Goal: Information Seeking & Learning: Learn about a topic

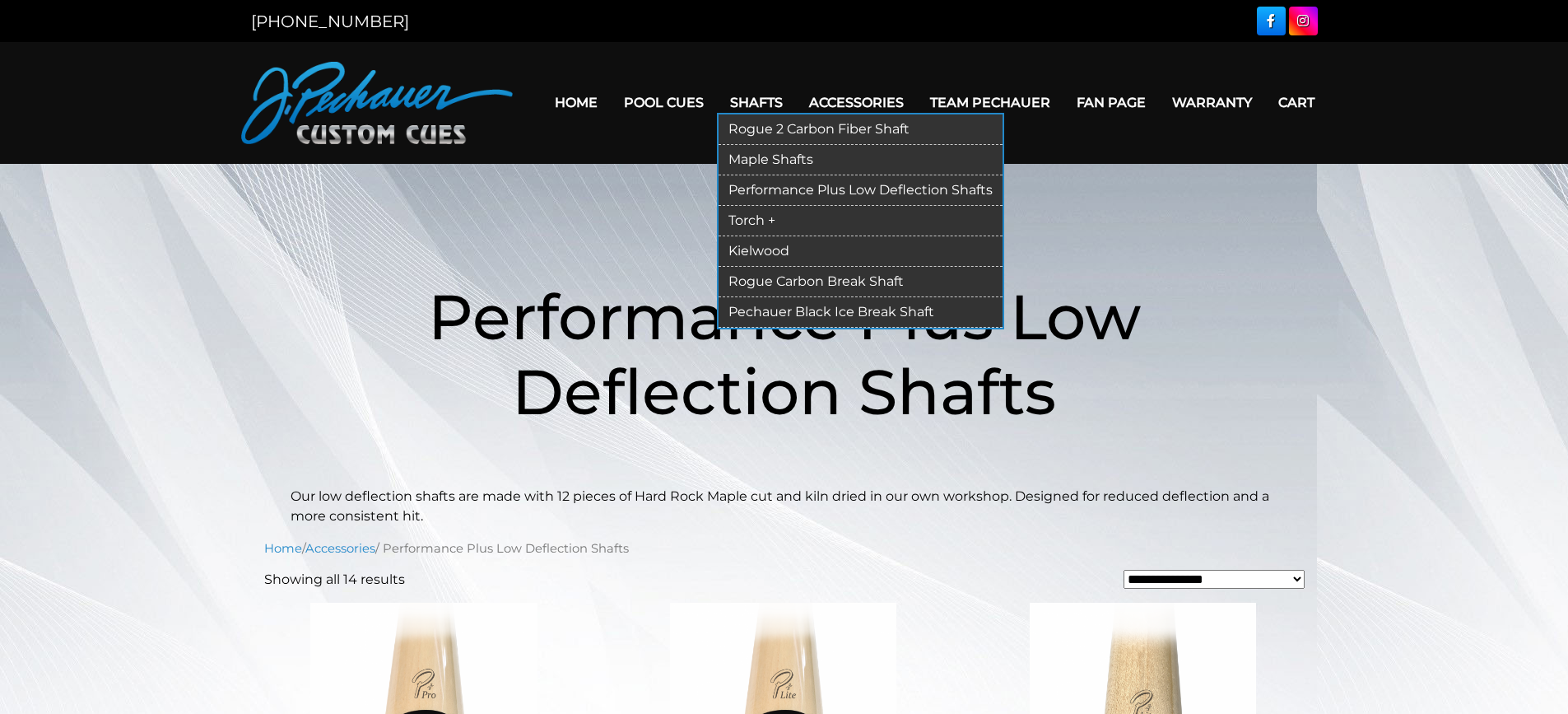
click at [762, 130] on link "Rogue 2 Carbon Fiber Shaft" at bounding box center [860, 130] width 284 height 31
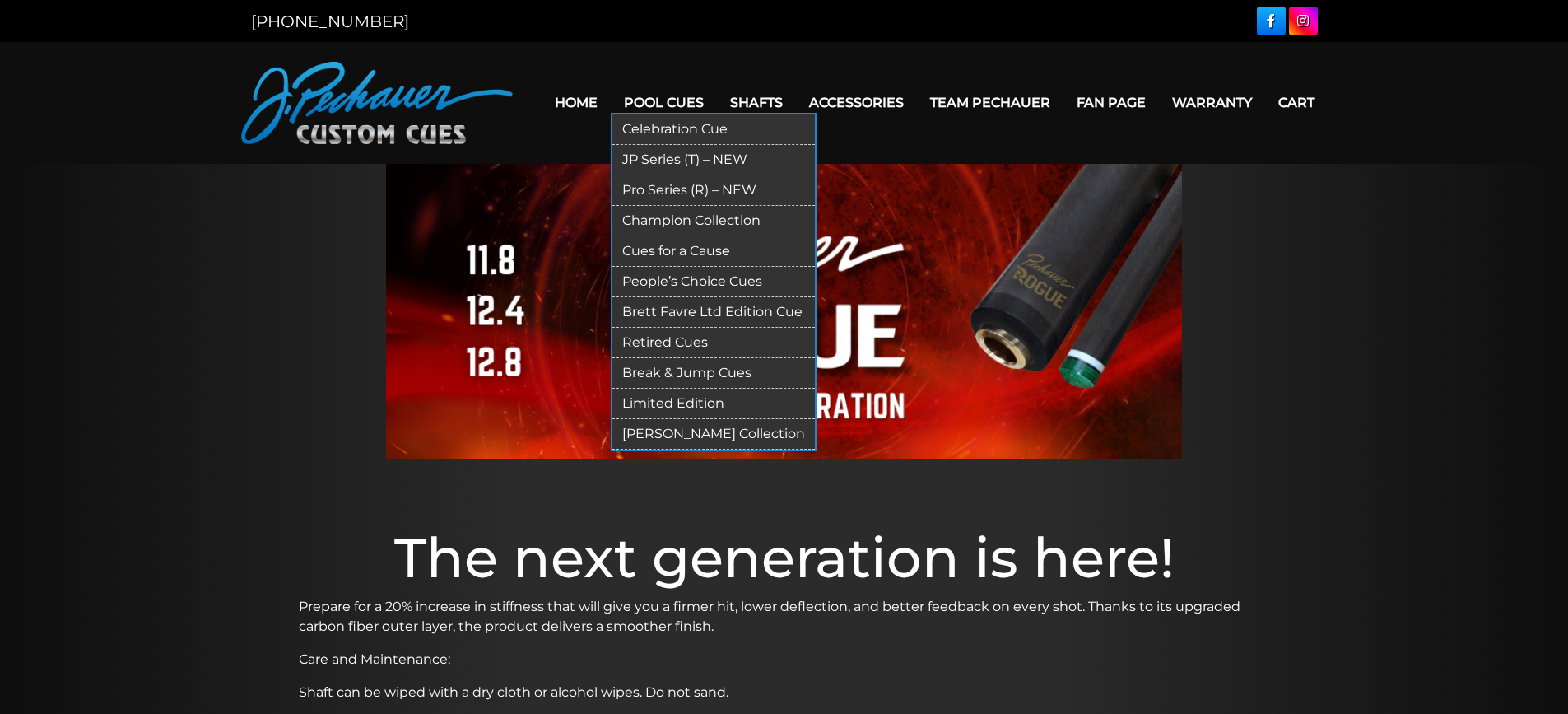
click at [687, 95] on link "Pool Cues" at bounding box center [664, 102] width 106 height 42
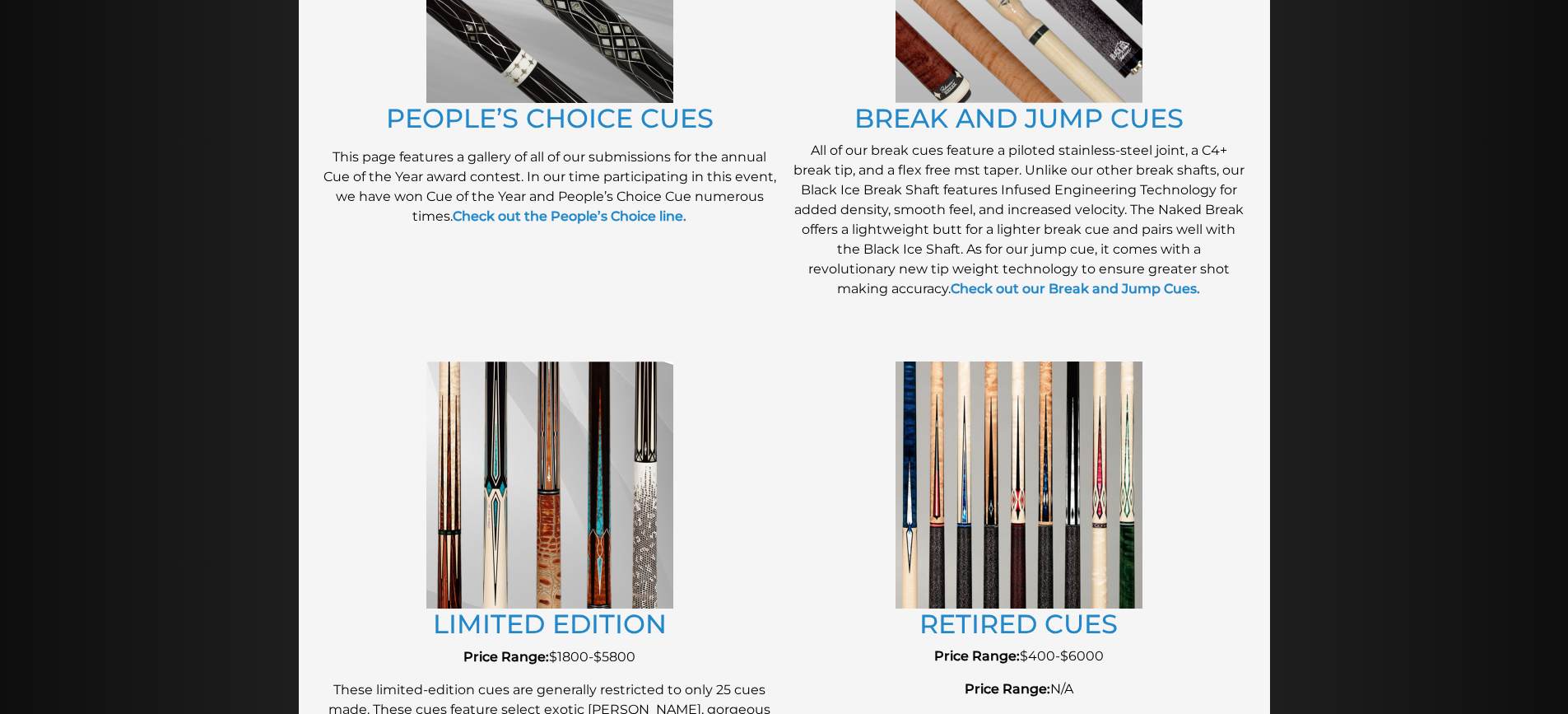
scroll to position [1540, 0]
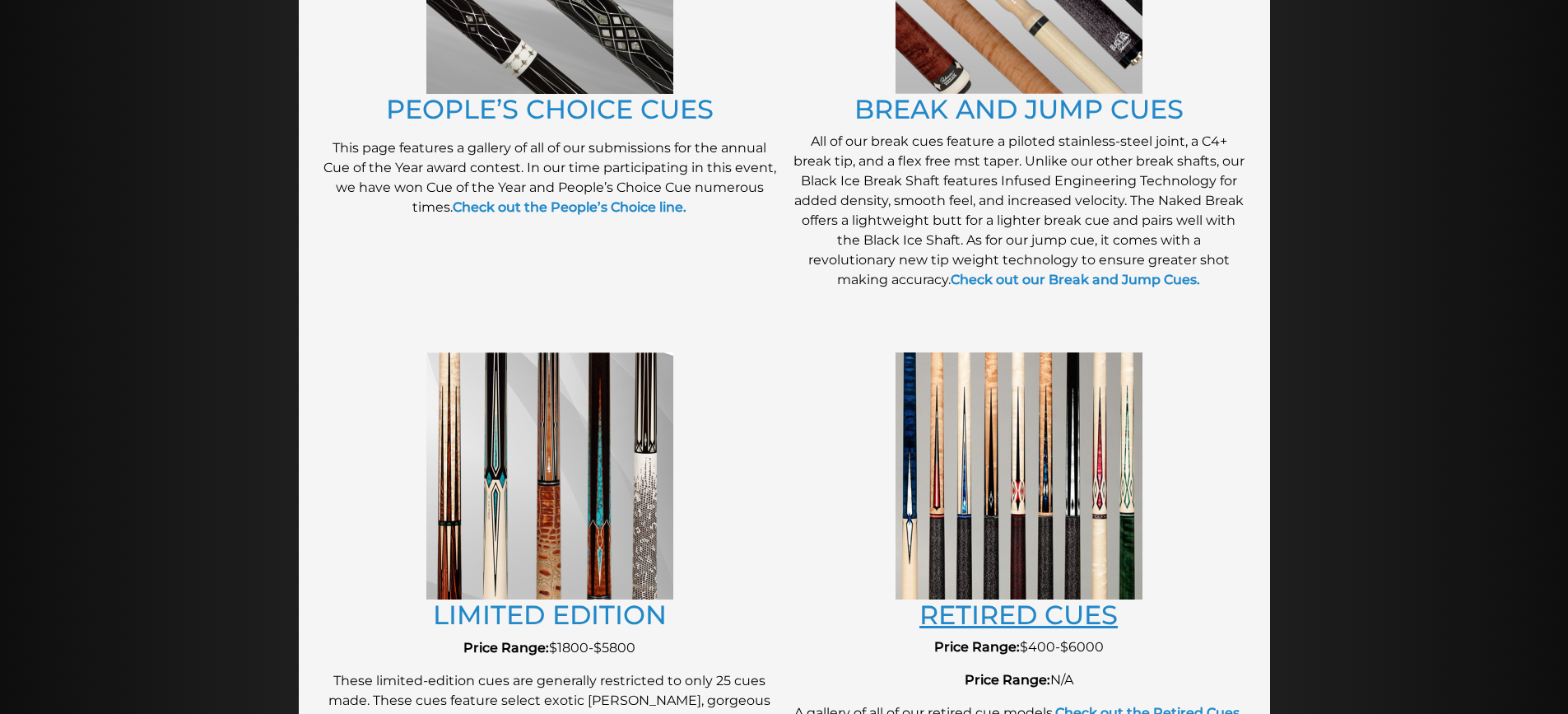
click at [1006, 615] on link "RETIRED CUES" at bounding box center [1019, 614] width 199 height 32
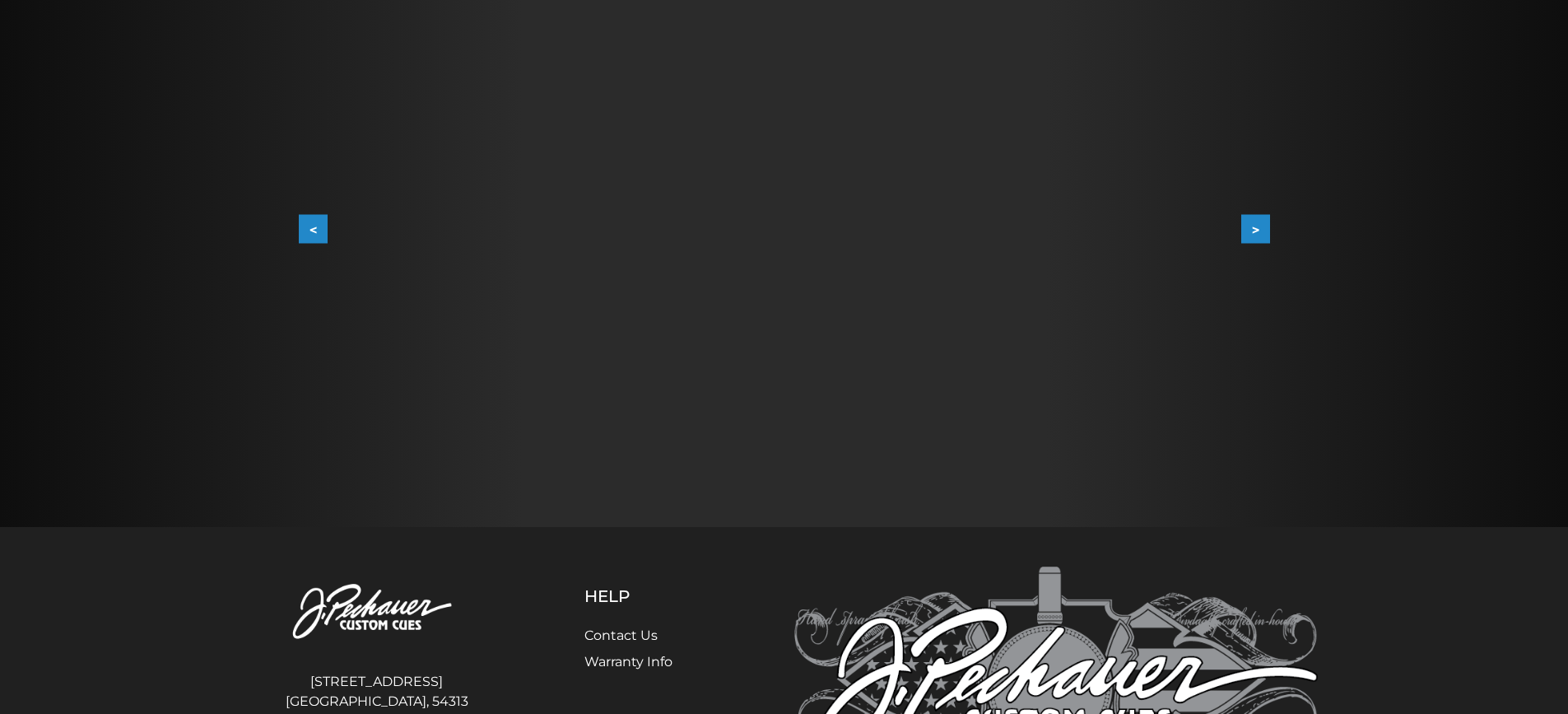
scroll to position [336, 0]
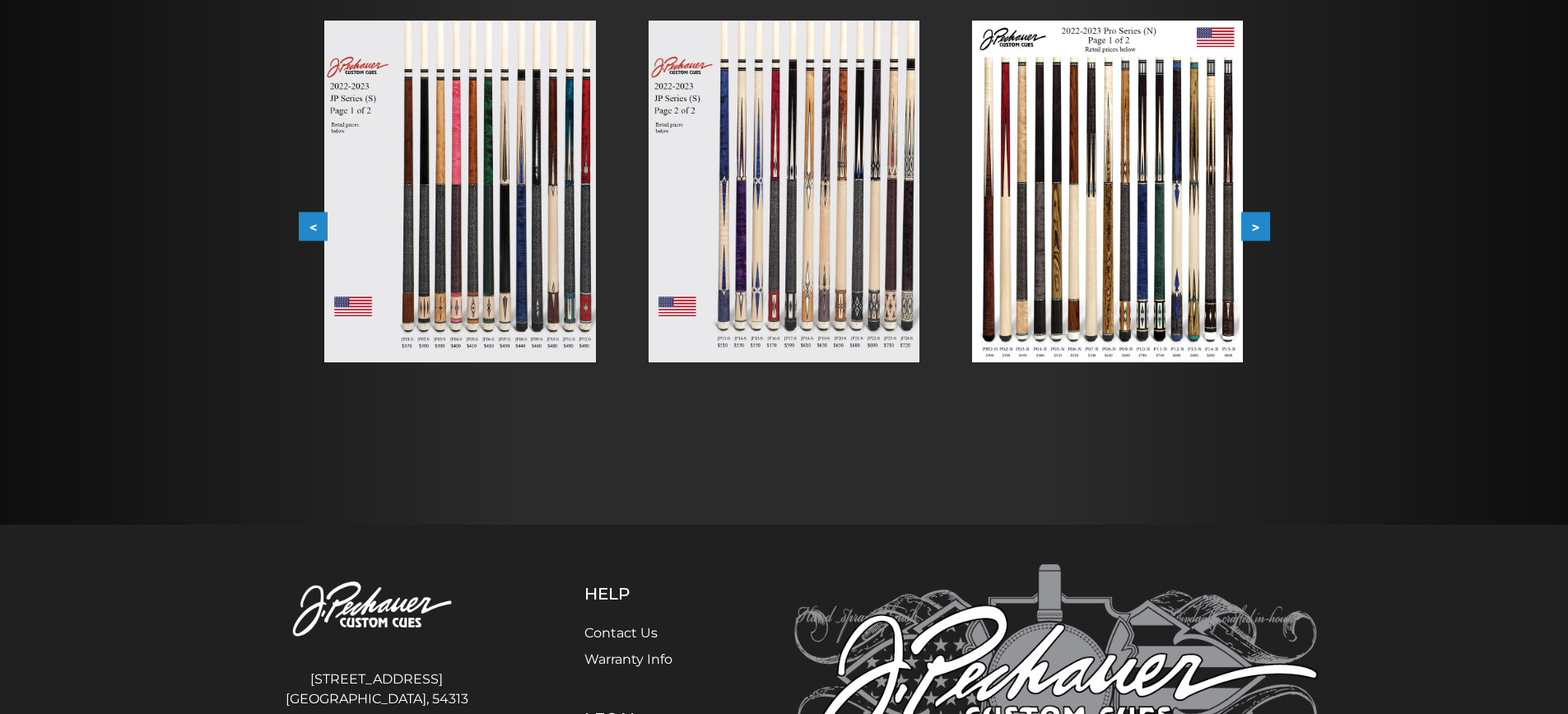
click at [1263, 234] on button ">" at bounding box center [1256, 227] width 29 height 29
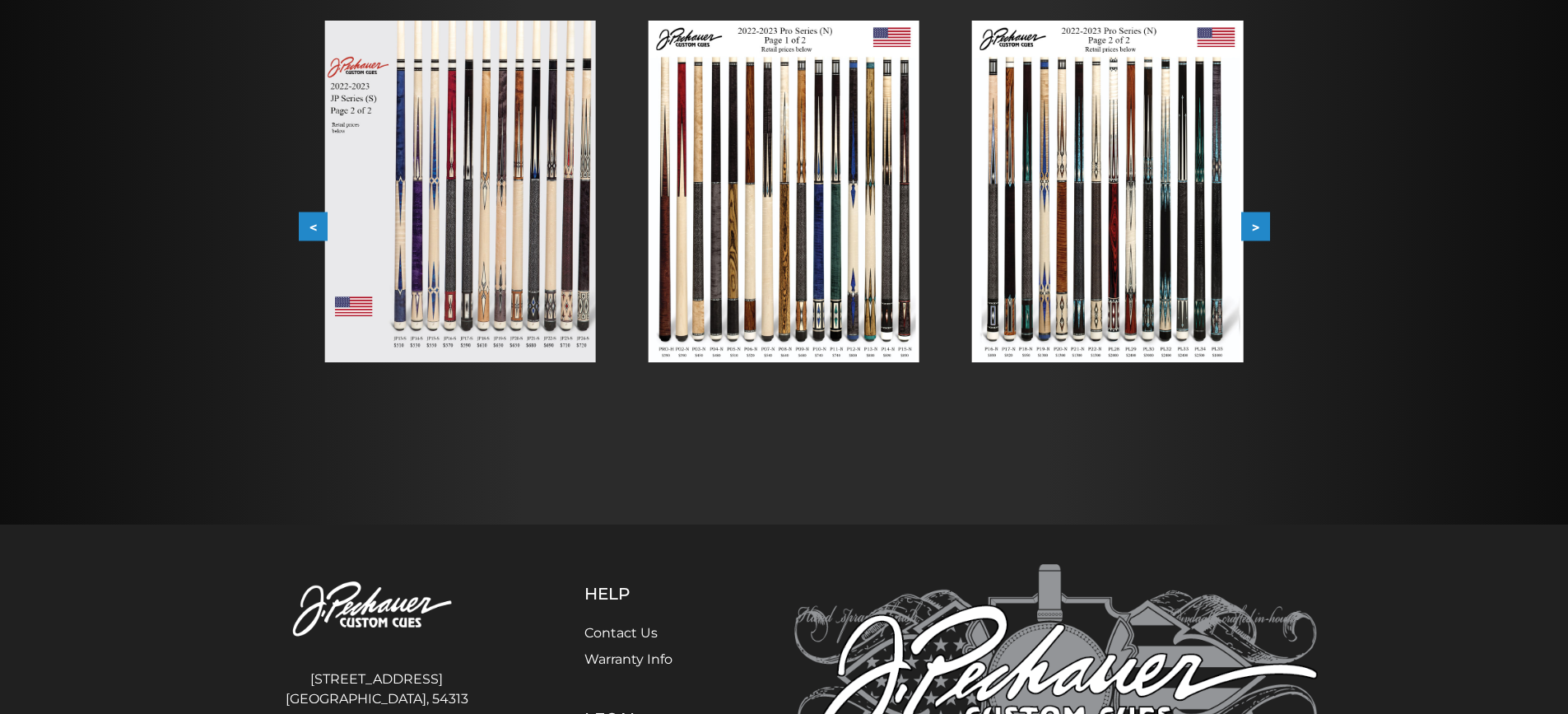
click at [1260, 231] on button ">" at bounding box center [1256, 227] width 29 height 29
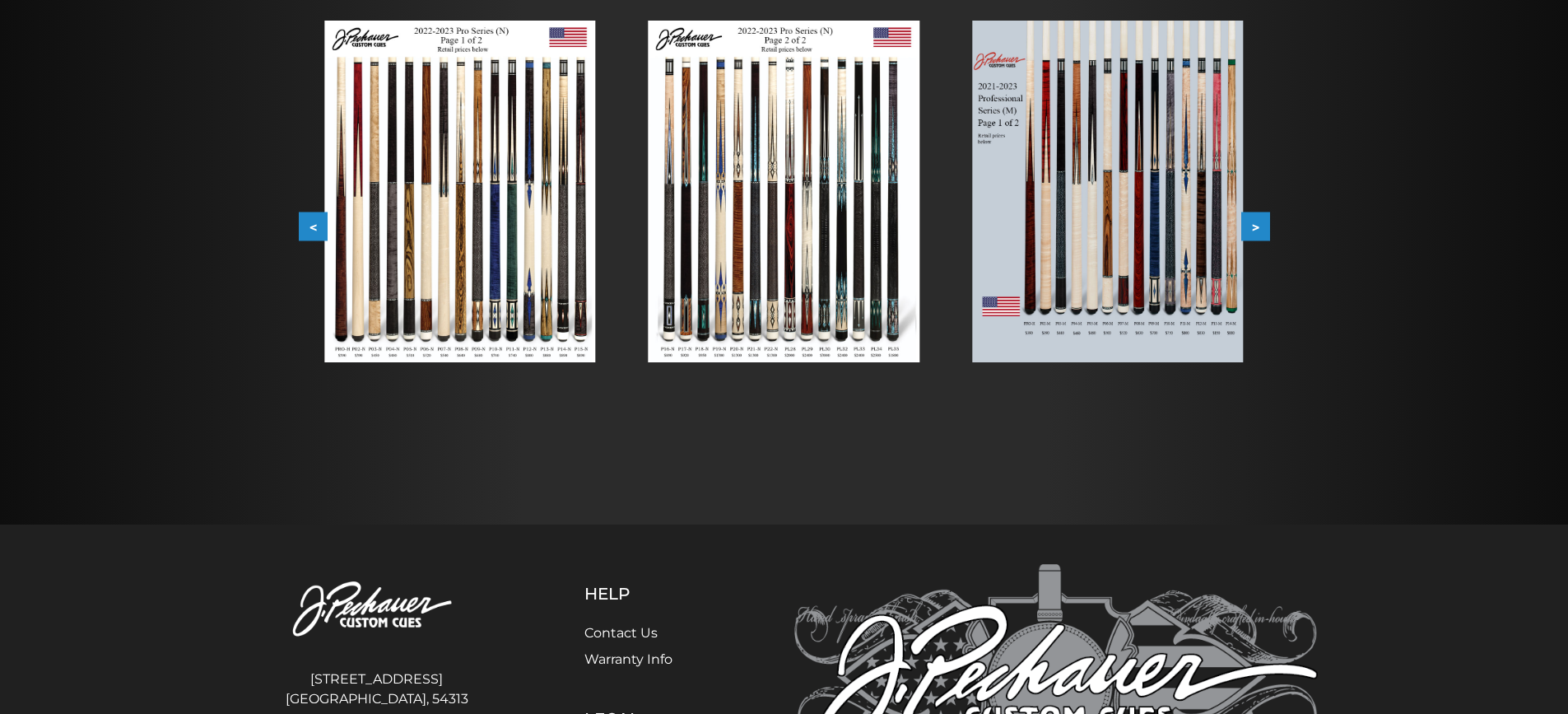
click at [1259, 231] on button ">" at bounding box center [1256, 227] width 29 height 29
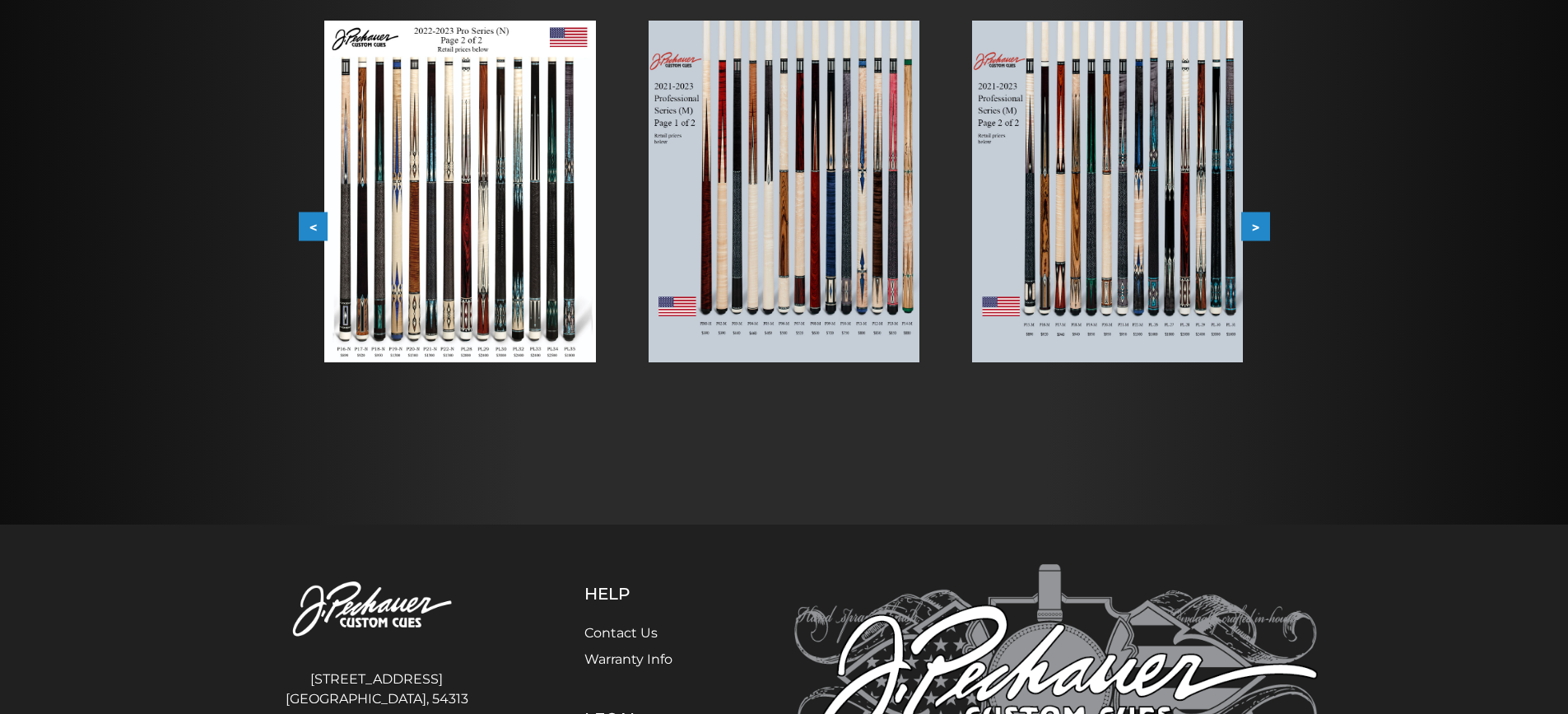
click at [1259, 231] on button ">" at bounding box center [1256, 227] width 29 height 29
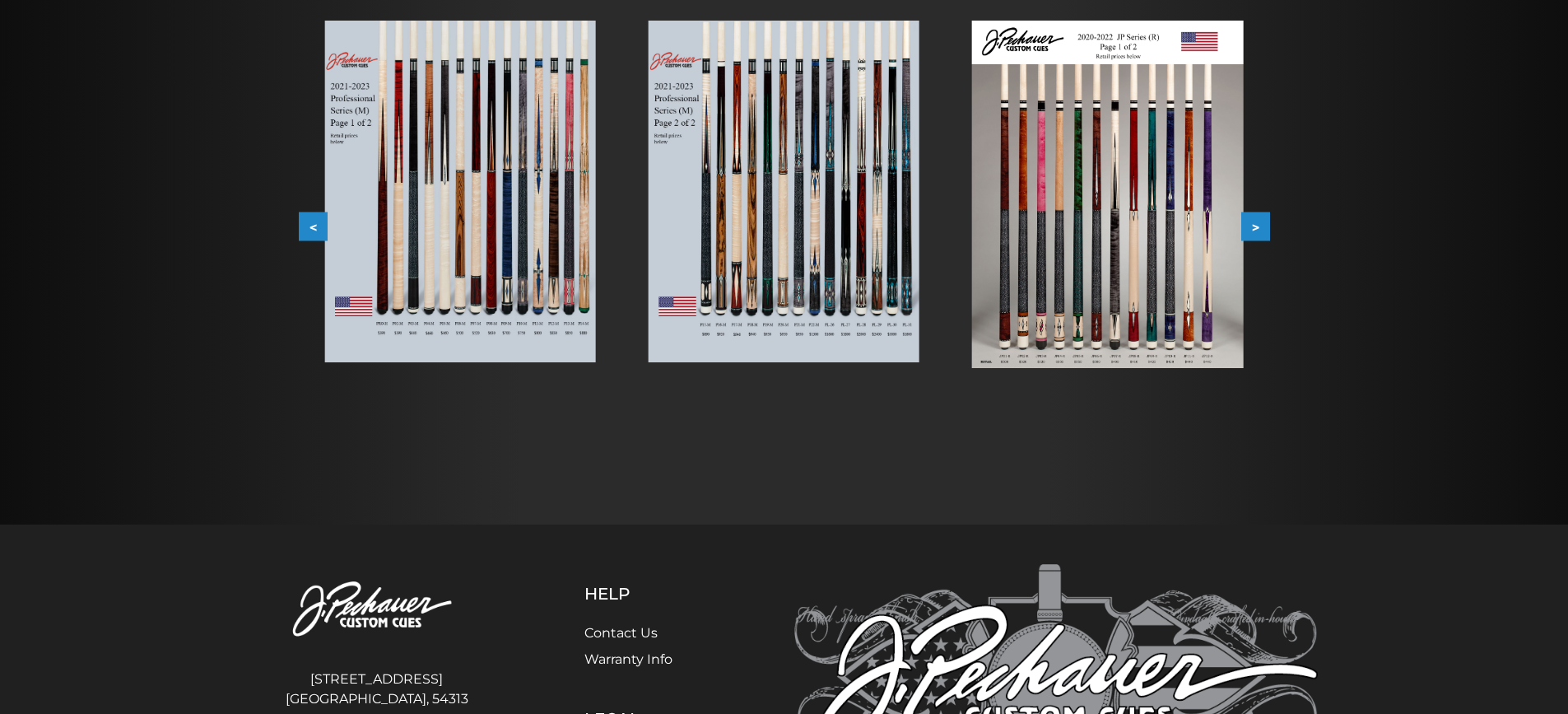
click at [557, 295] on img at bounding box center [460, 191] width 271 height 342
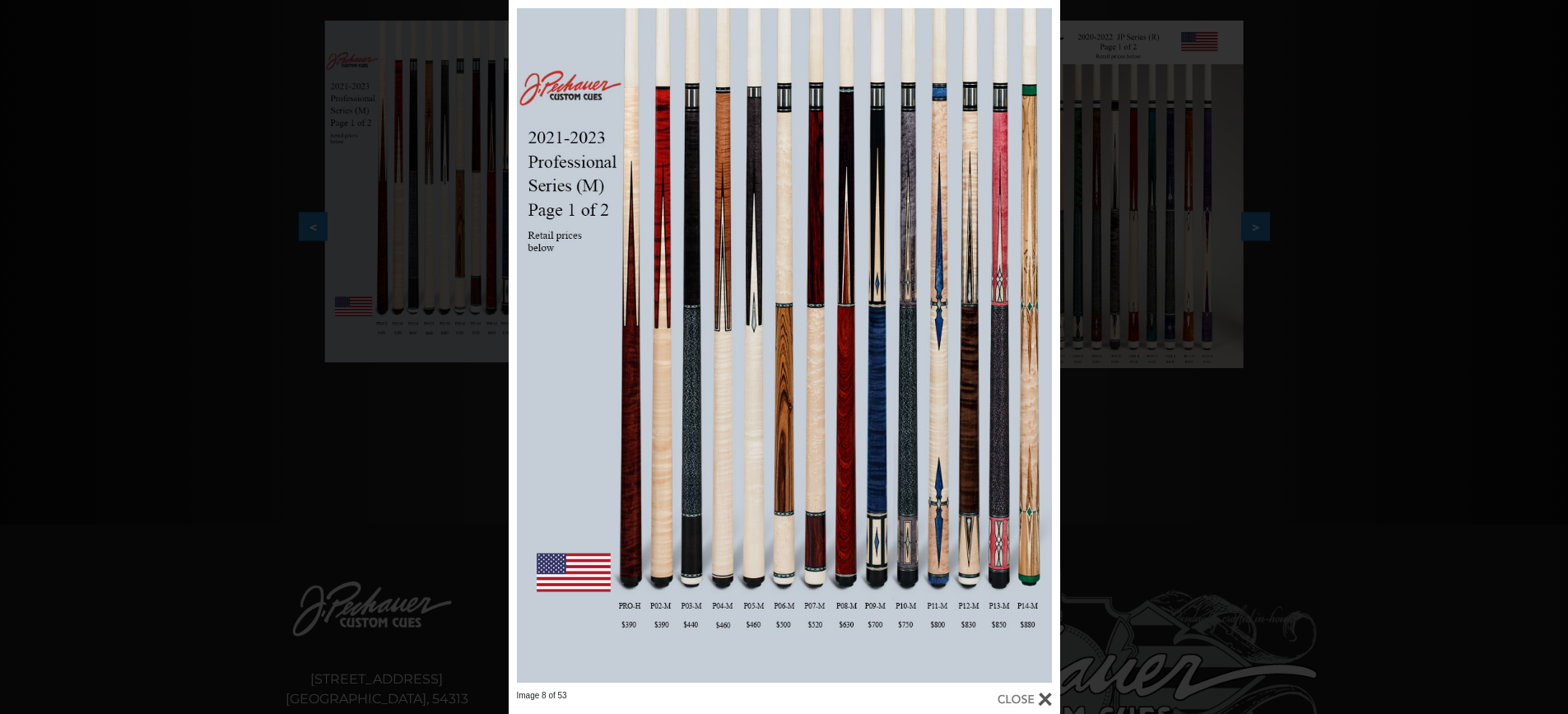
click at [1253, 456] on div "Image 8 of 53" at bounding box center [784, 357] width 1568 height 714
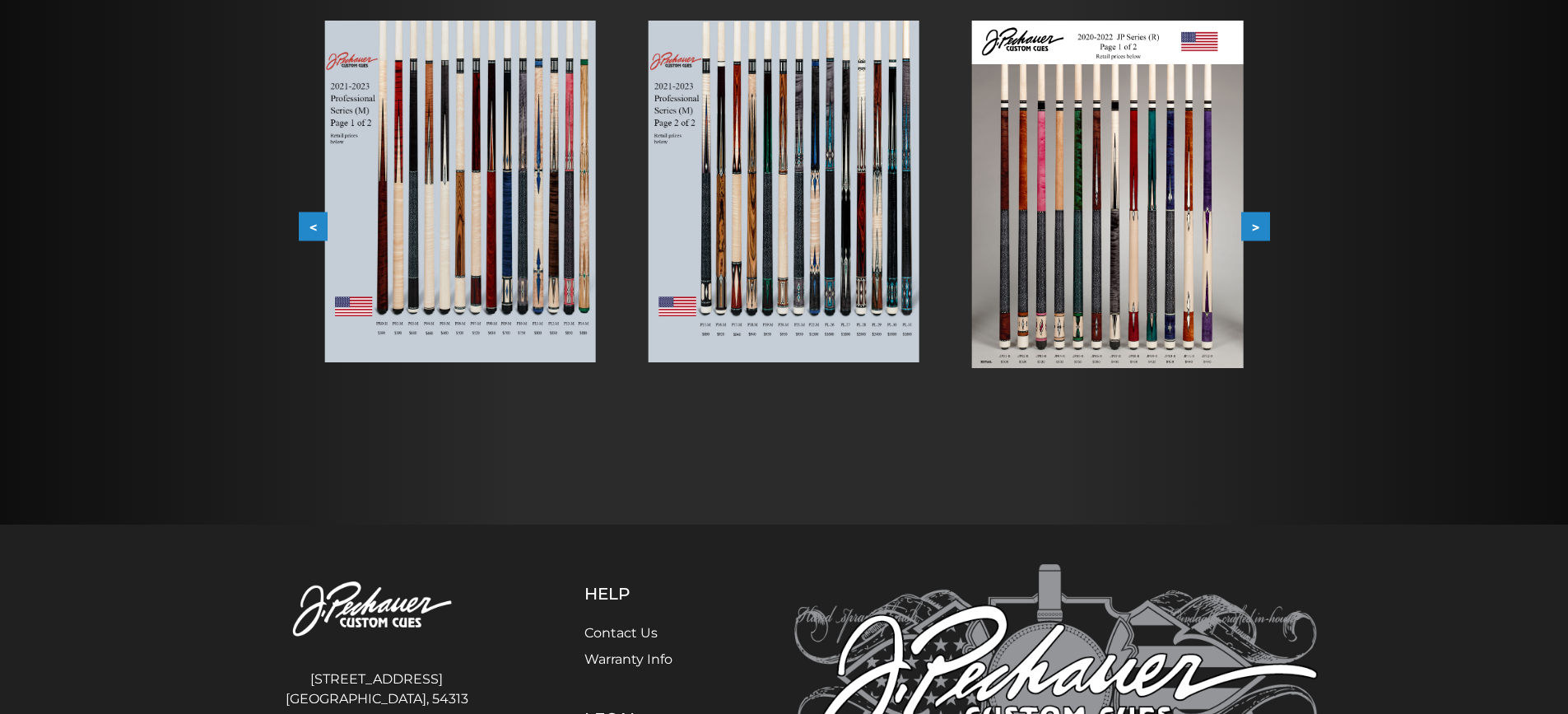
click at [1256, 223] on button ">" at bounding box center [1256, 227] width 29 height 29
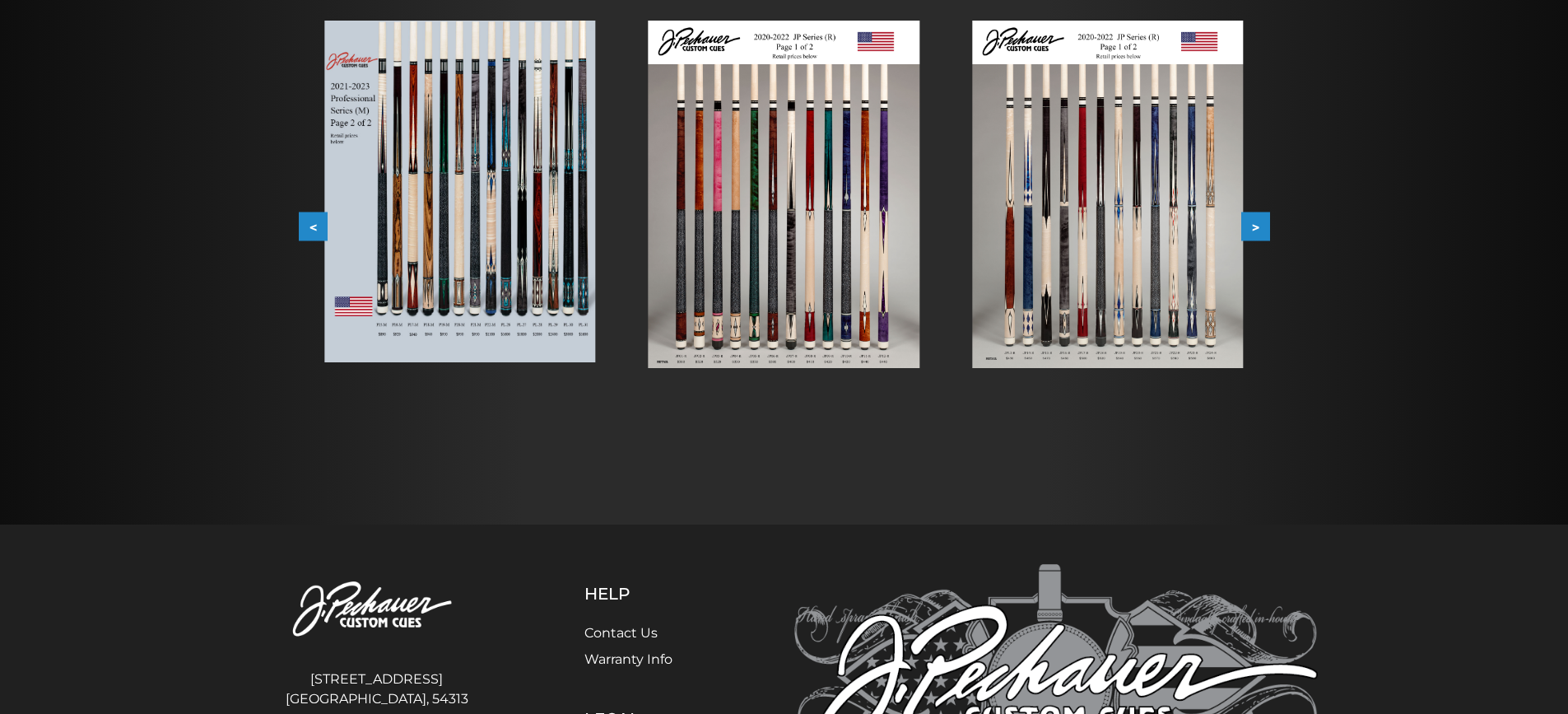
click at [1256, 223] on button ">" at bounding box center [1256, 227] width 29 height 29
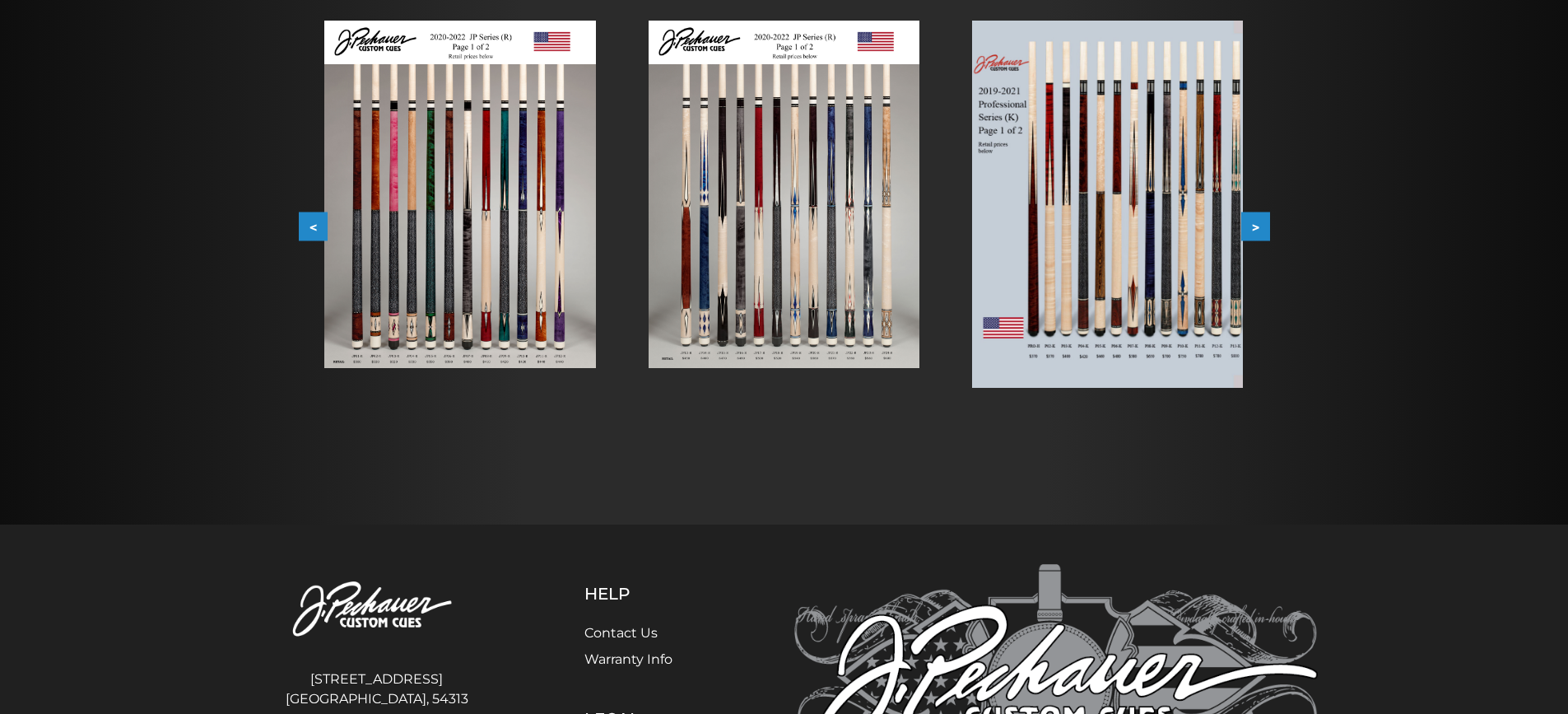
click at [1261, 227] on button ">" at bounding box center [1256, 227] width 29 height 29
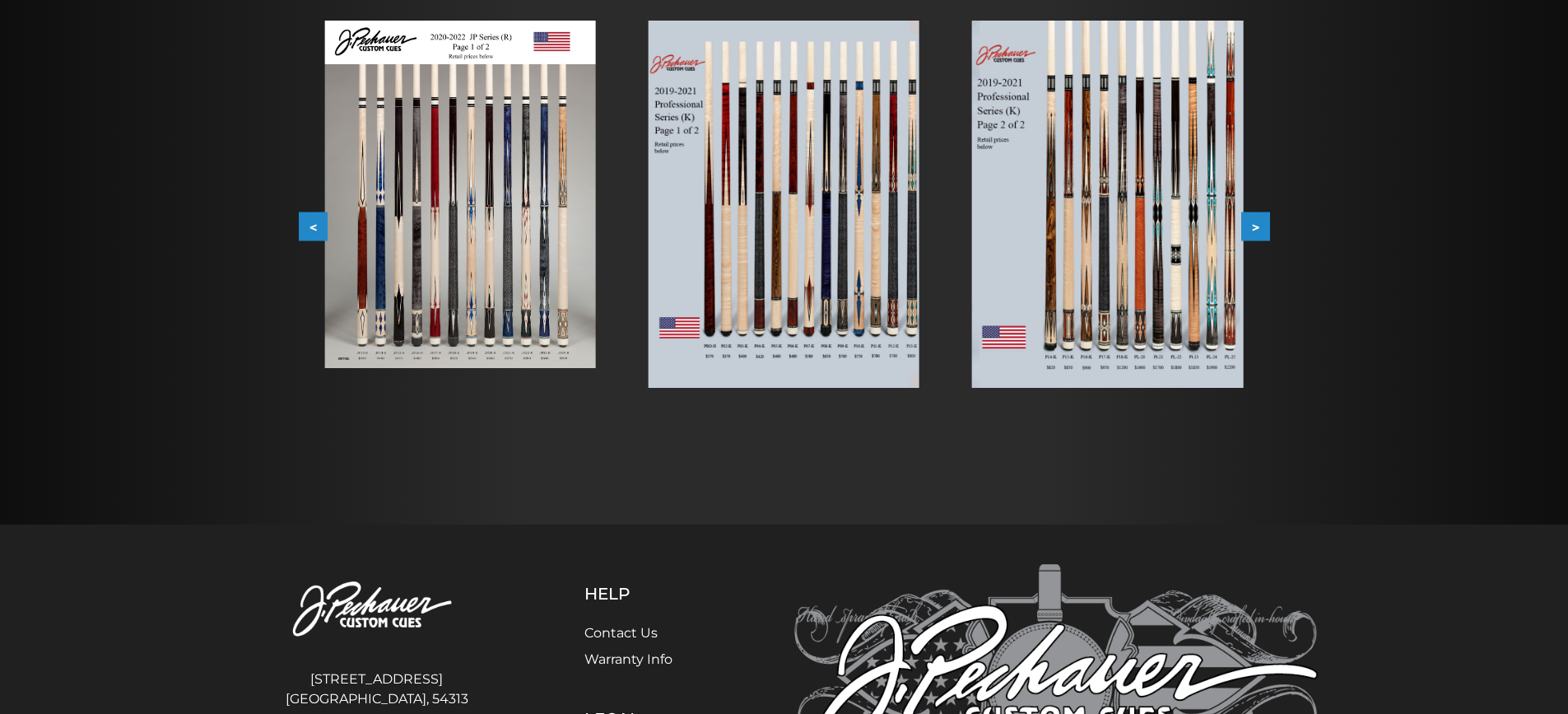
click at [1260, 220] on button ">" at bounding box center [1256, 227] width 29 height 29
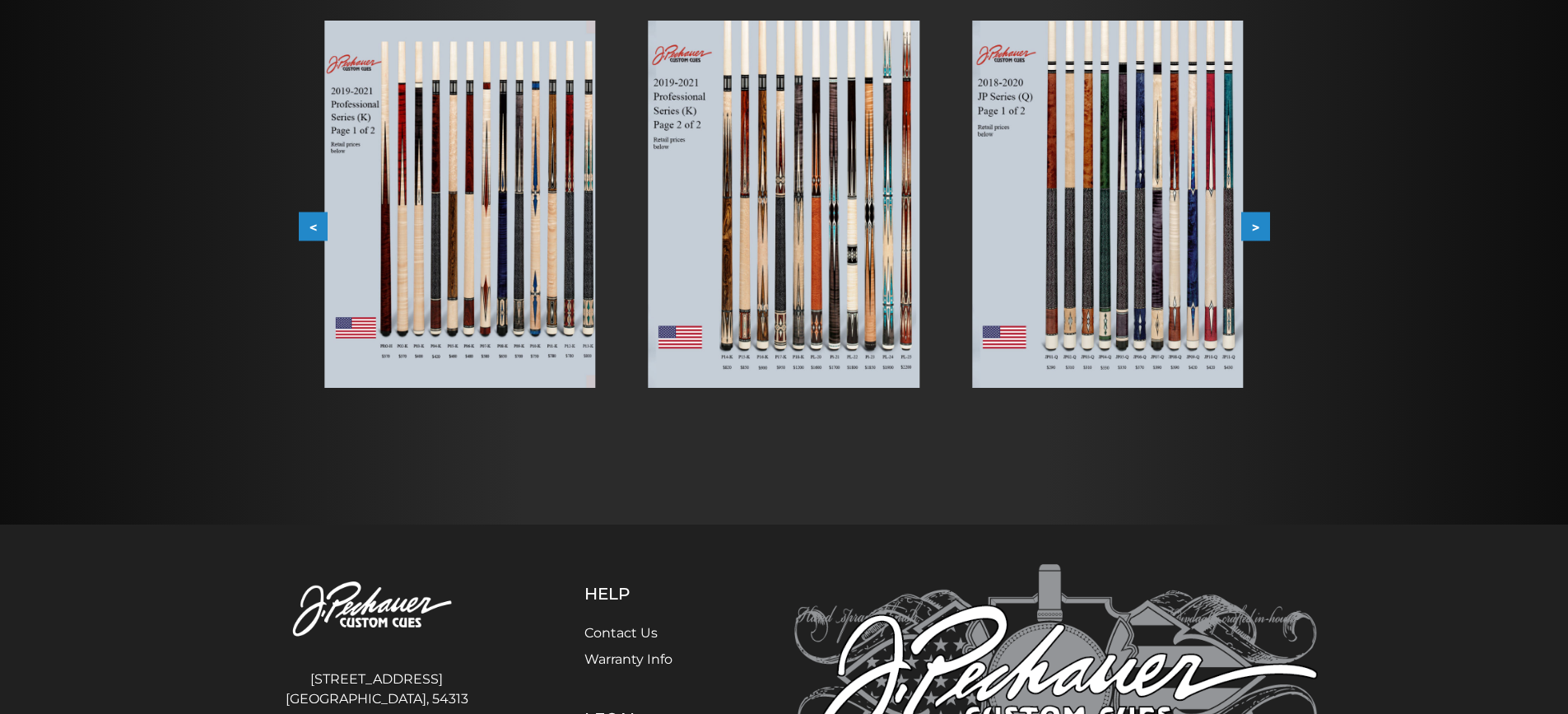
click at [1261, 225] on button ">" at bounding box center [1256, 227] width 29 height 29
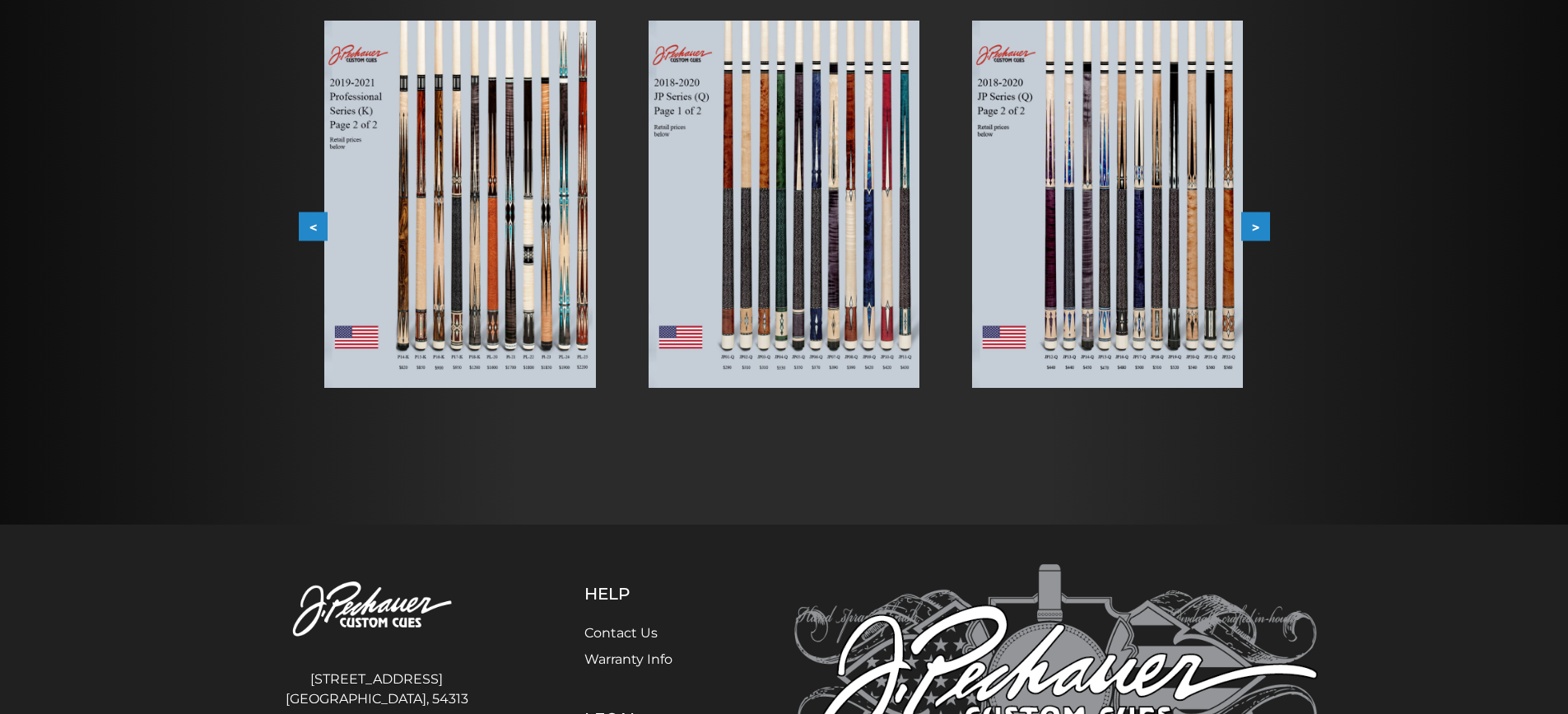
click at [1261, 225] on button ">" at bounding box center [1256, 227] width 29 height 29
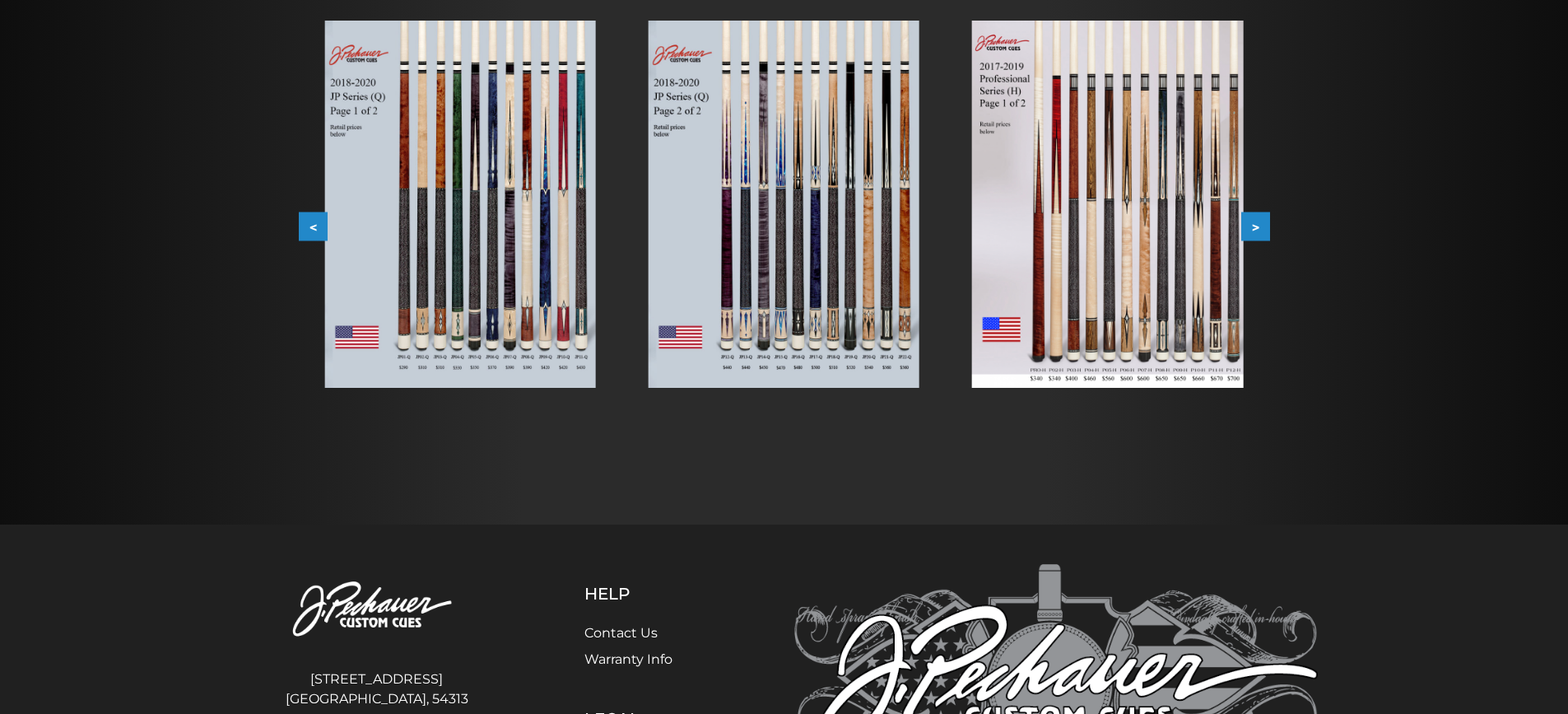
click at [1217, 246] on img at bounding box center [1107, 204] width 271 height 368
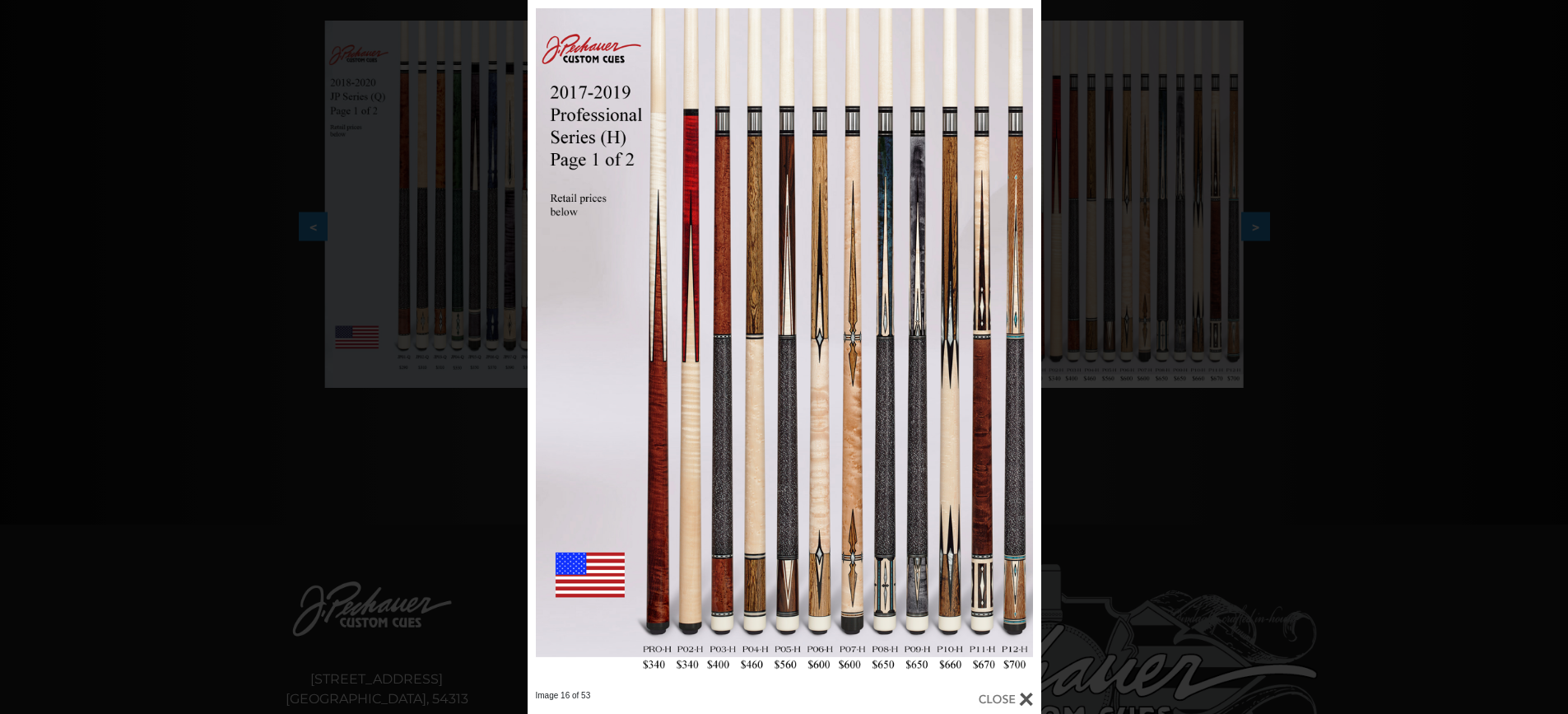
click at [1151, 434] on div "Image 16 of 53" at bounding box center [784, 357] width 1568 height 714
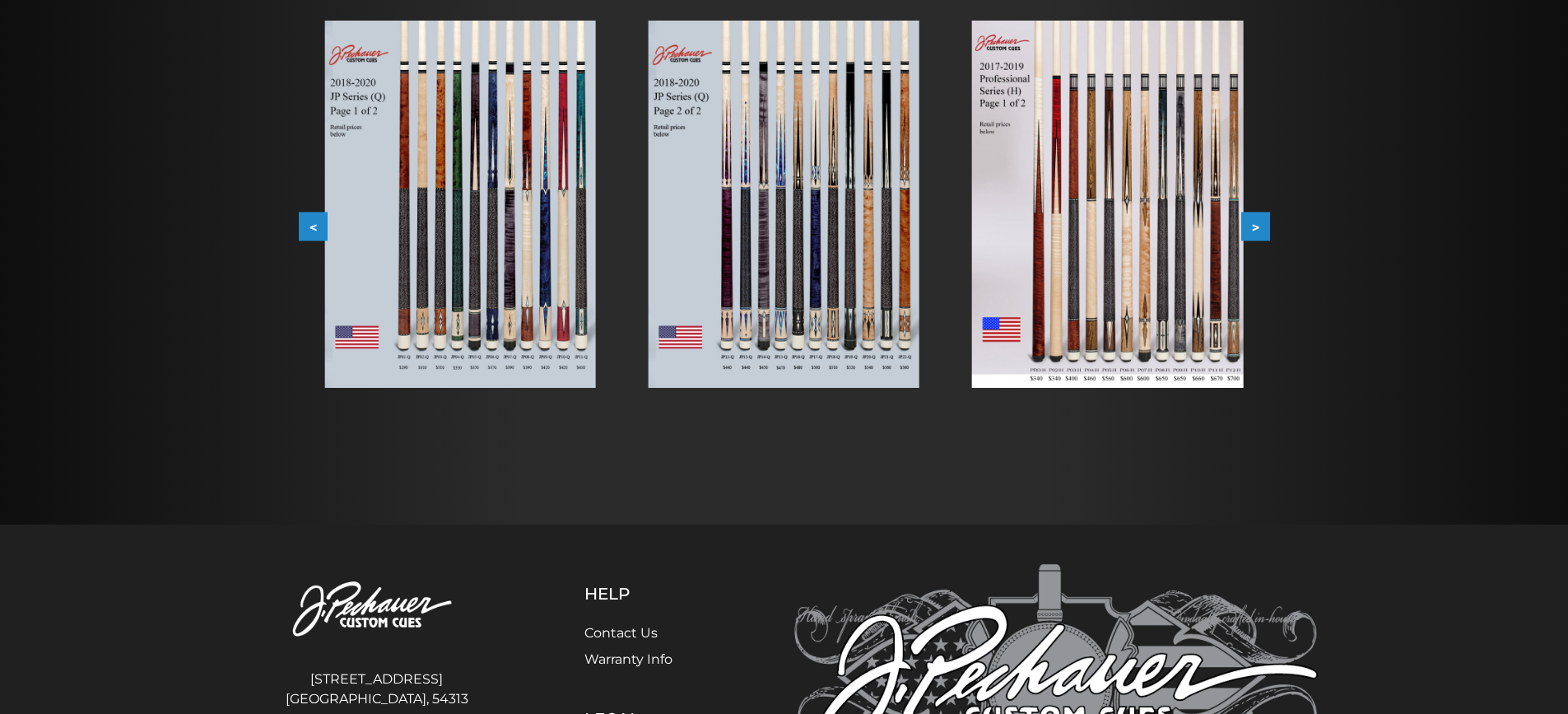
click at [1256, 228] on button ">" at bounding box center [1256, 227] width 29 height 29
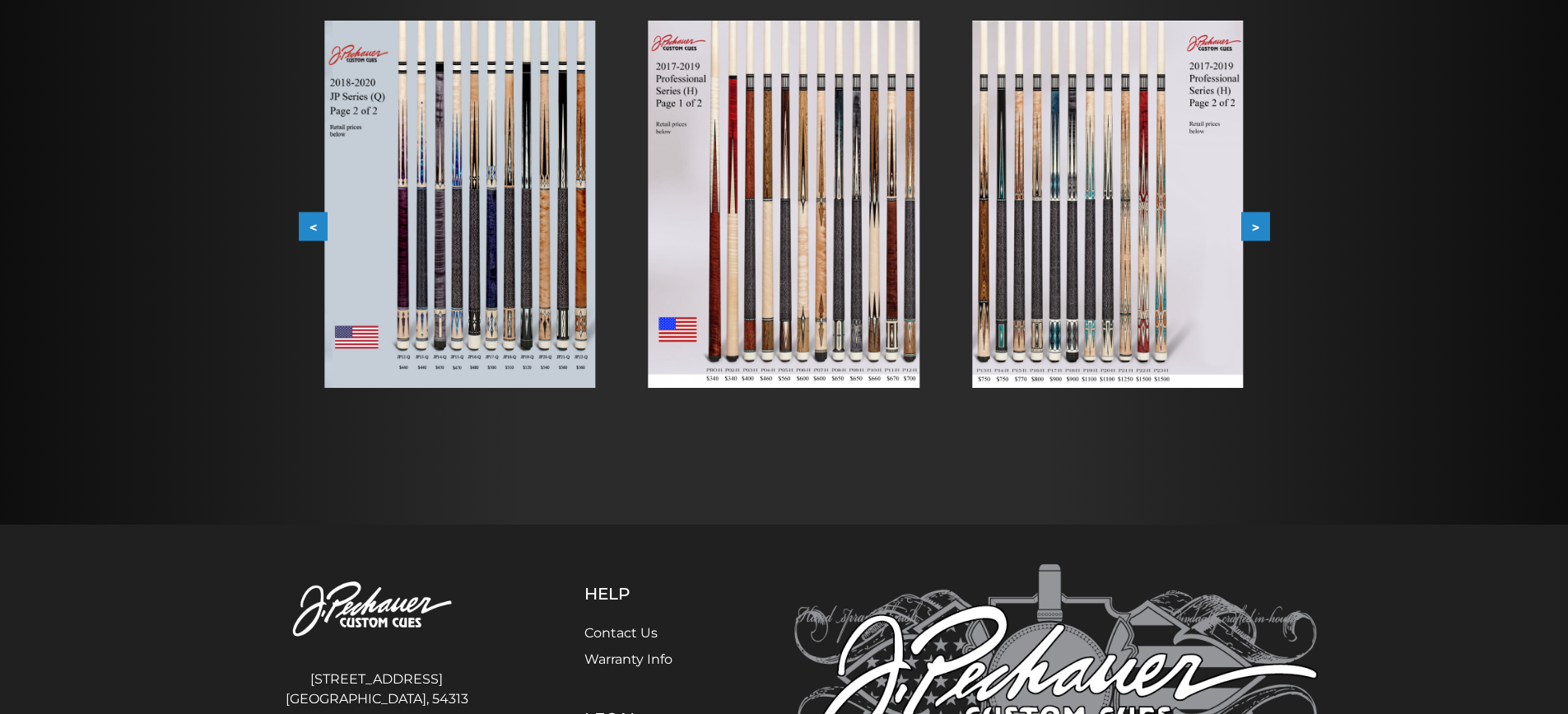
click at [1258, 221] on button ">" at bounding box center [1256, 227] width 29 height 29
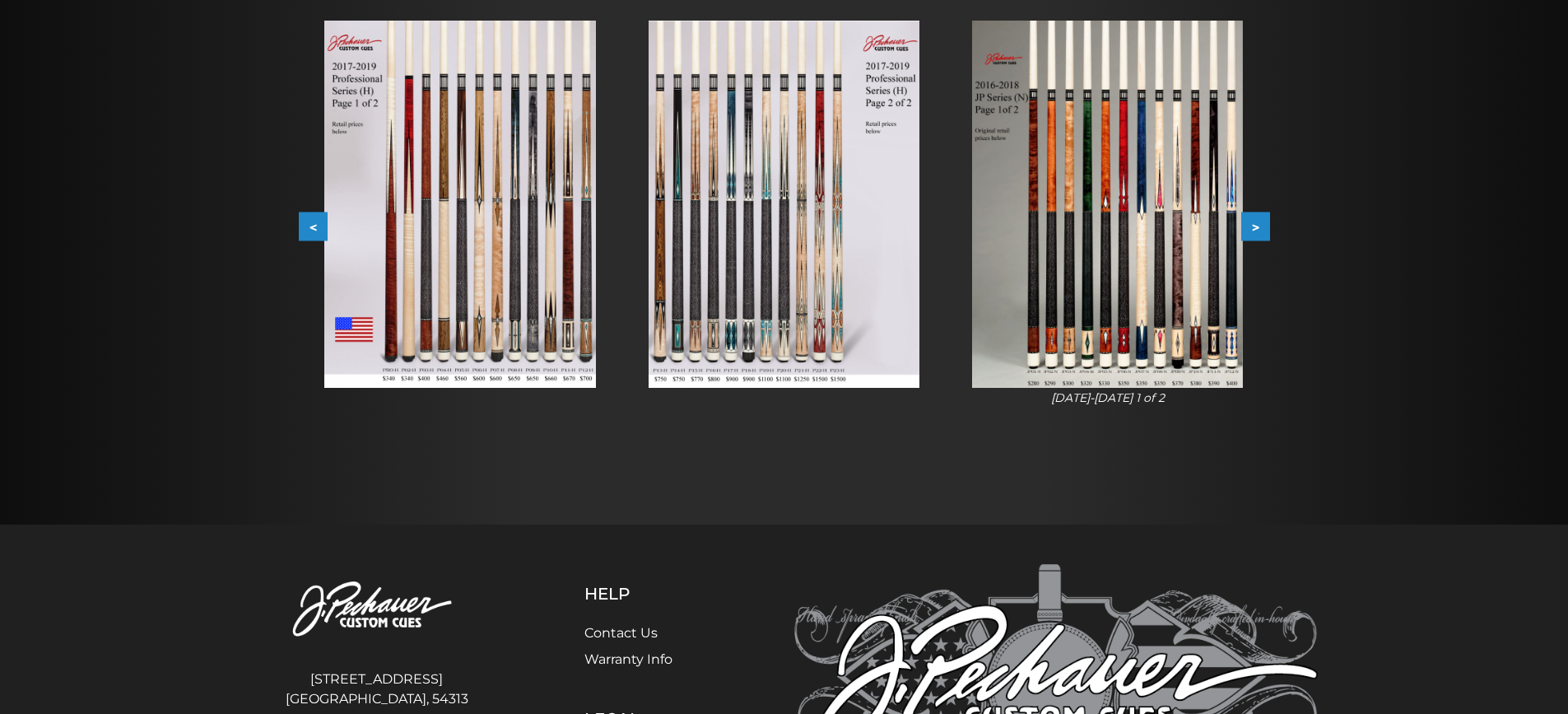
click at [1258, 221] on button ">" at bounding box center [1256, 227] width 29 height 29
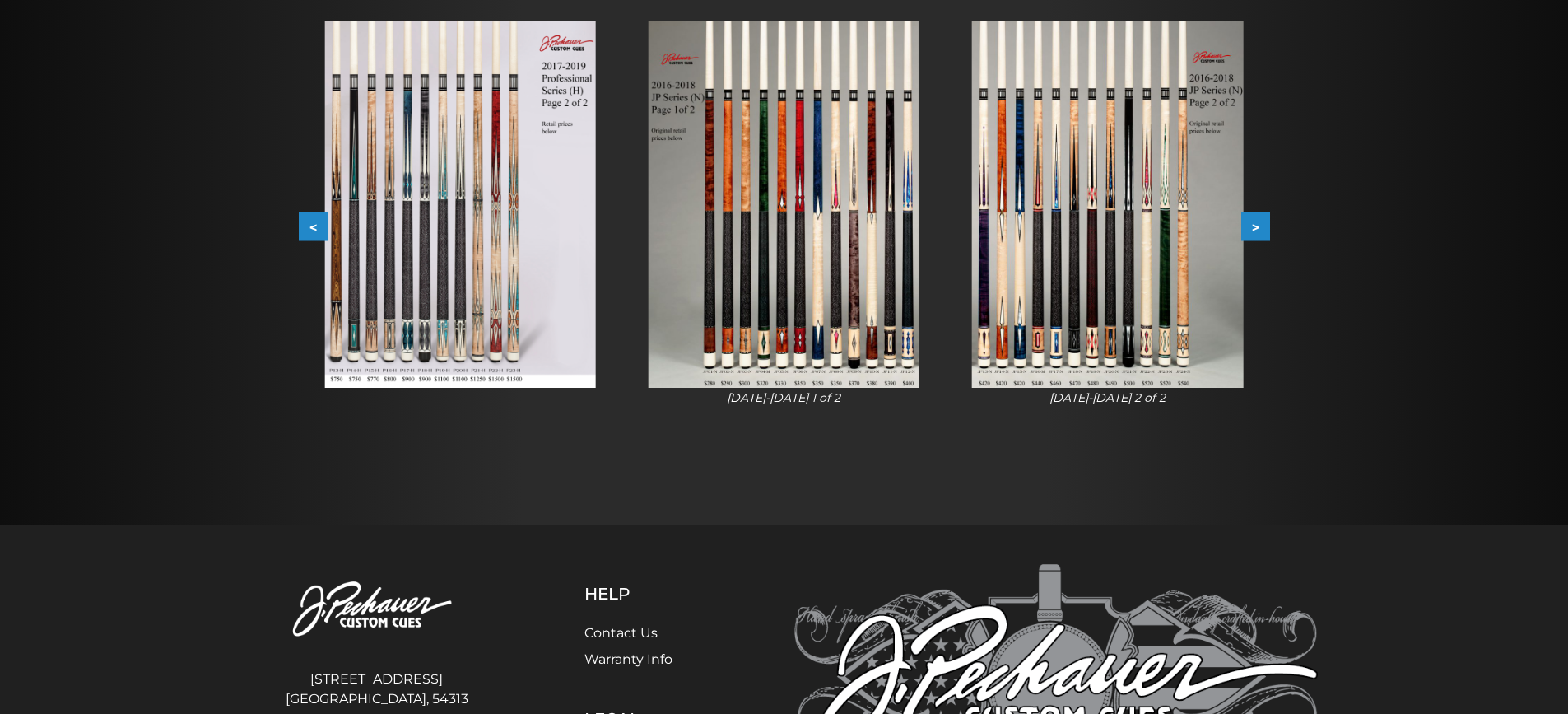
click at [1258, 221] on button ">" at bounding box center [1256, 227] width 29 height 29
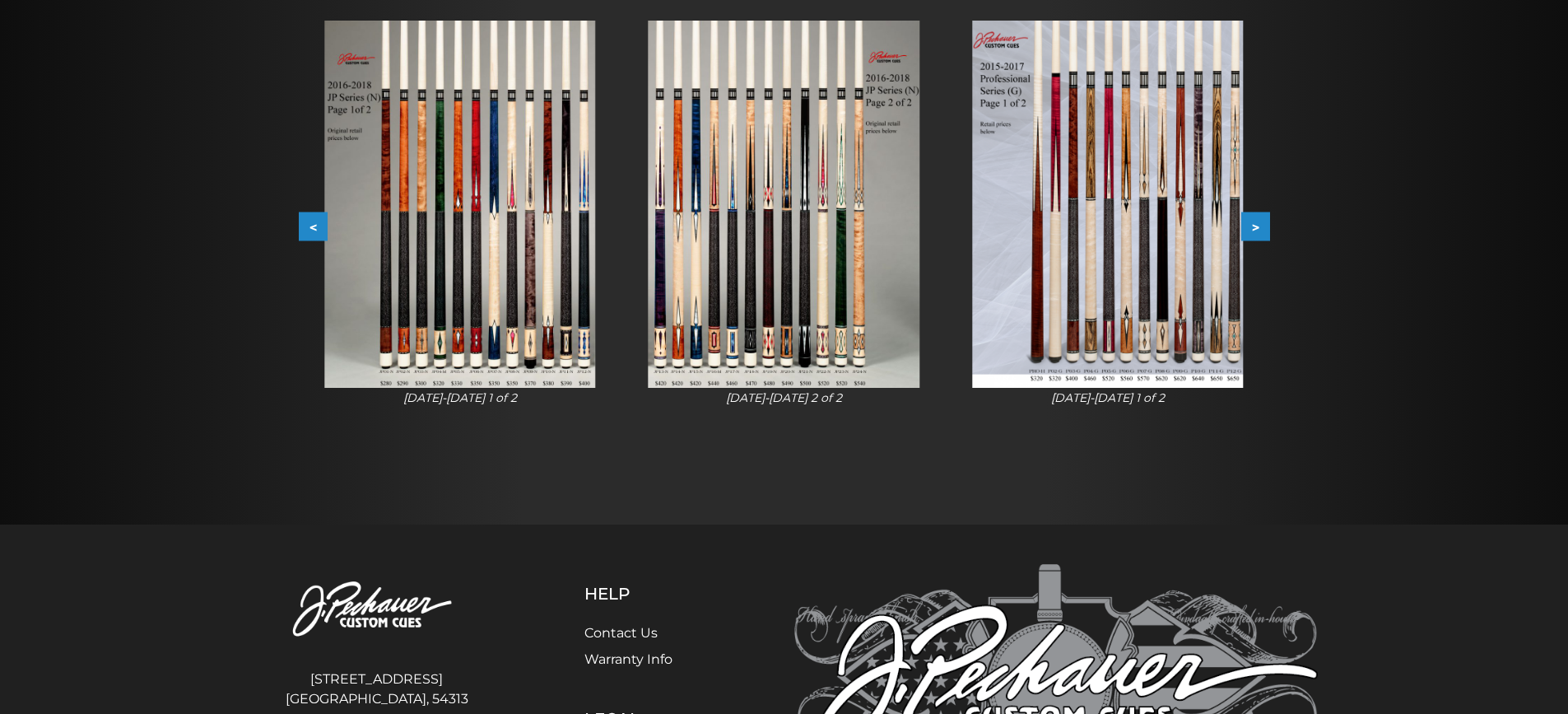
click at [1258, 221] on button ">" at bounding box center [1256, 227] width 29 height 29
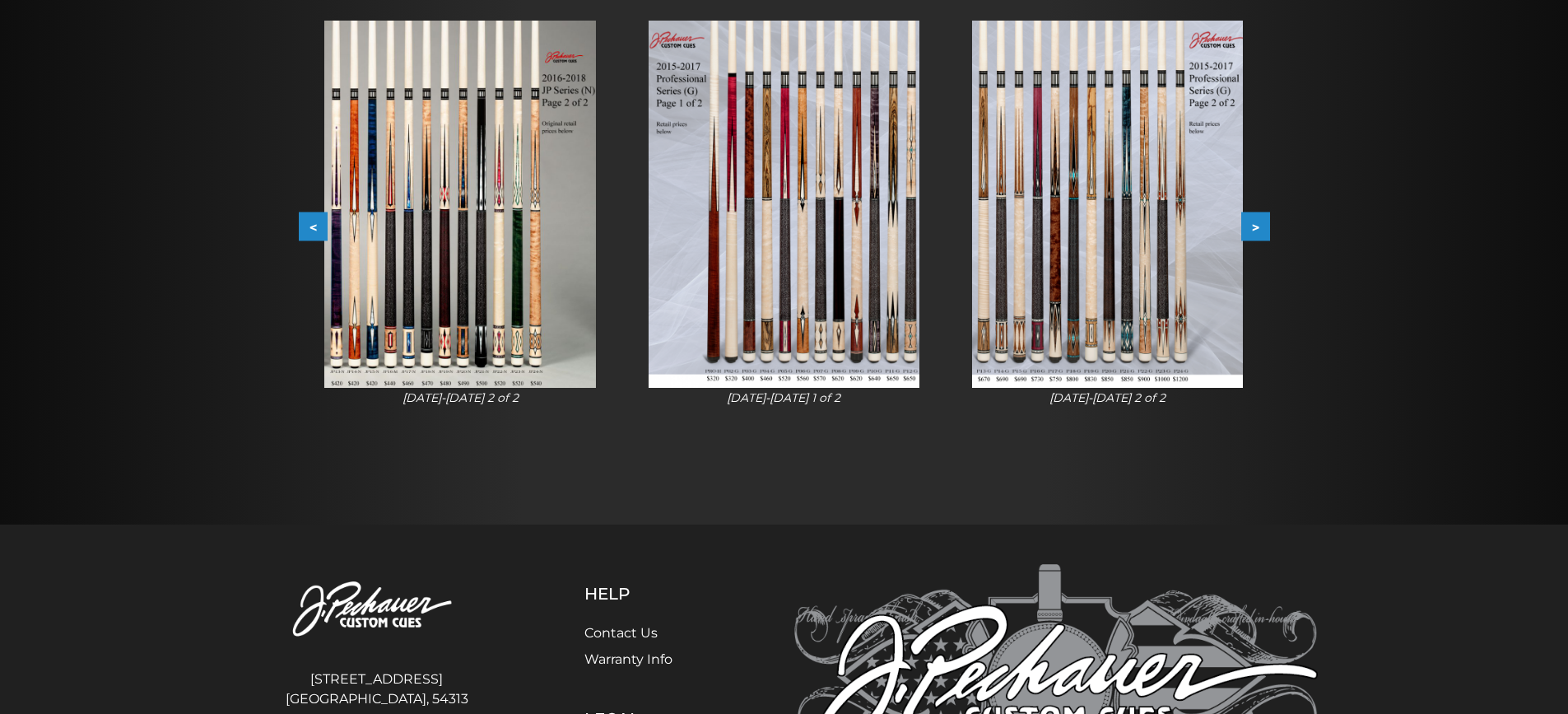
click at [1258, 221] on button ">" at bounding box center [1256, 227] width 29 height 29
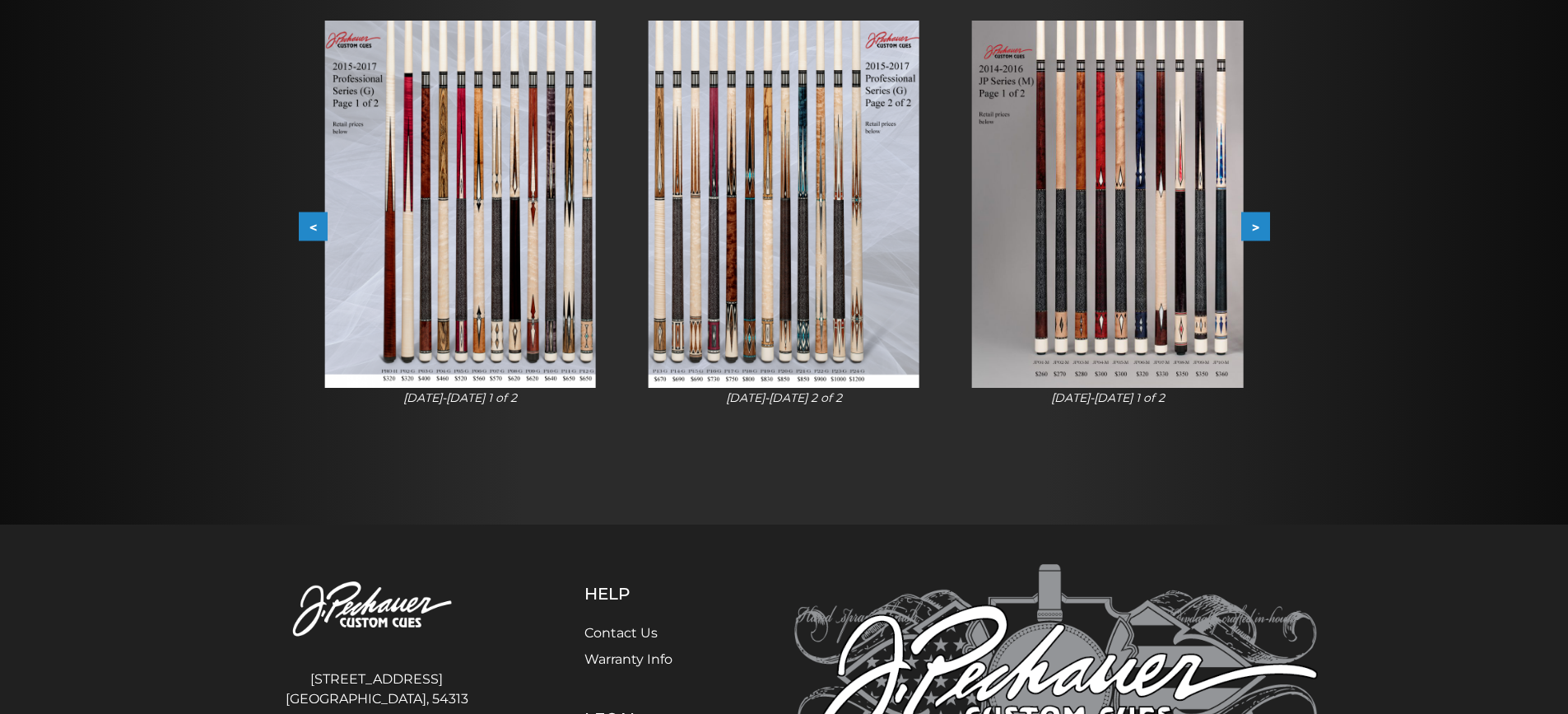
click at [1258, 221] on button ">" at bounding box center [1256, 227] width 29 height 29
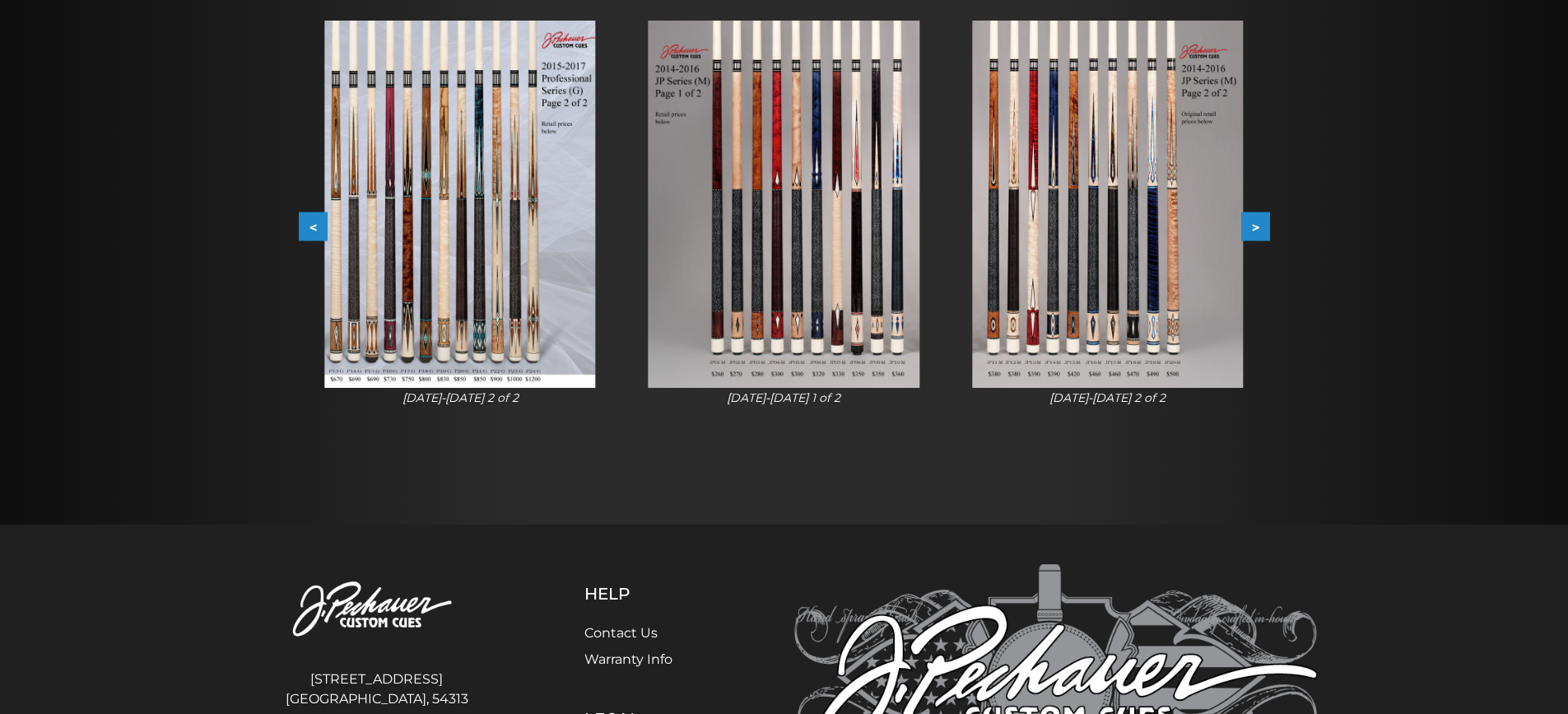
click at [1258, 221] on button ">" at bounding box center [1256, 227] width 29 height 29
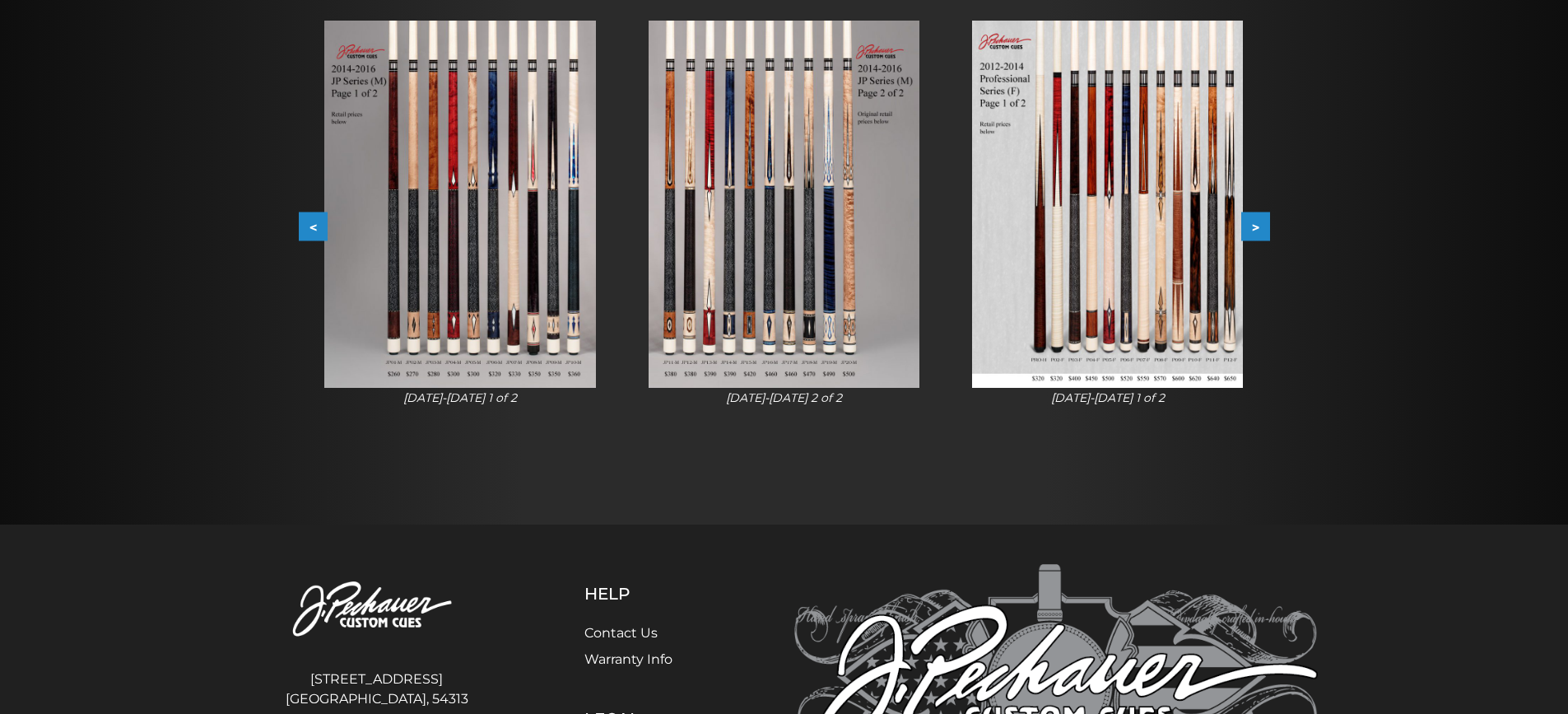
click at [1250, 228] on button ">" at bounding box center [1256, 227] width 29 height 29
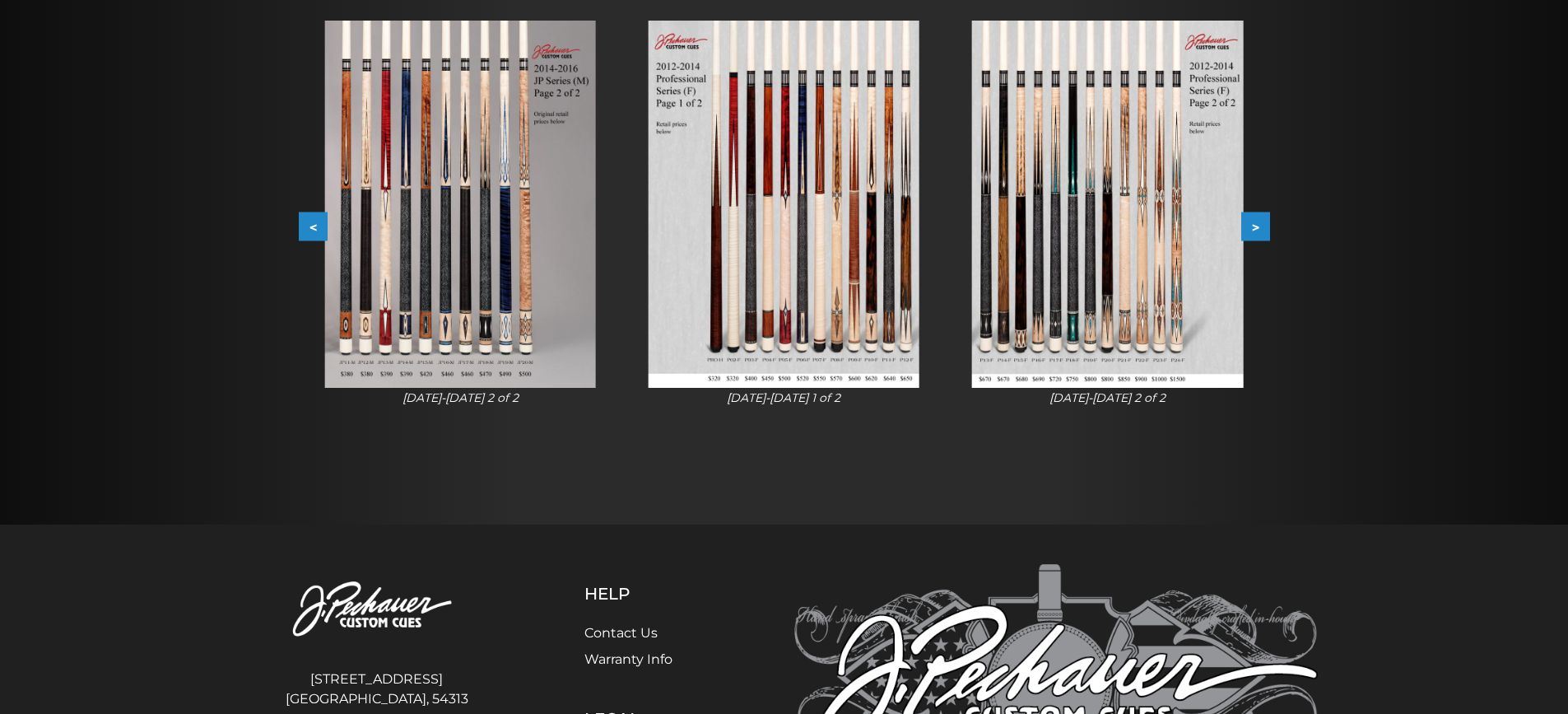
click at [1258, 228] on button ">" at bounding box center [1256, 227] width 29 height 29
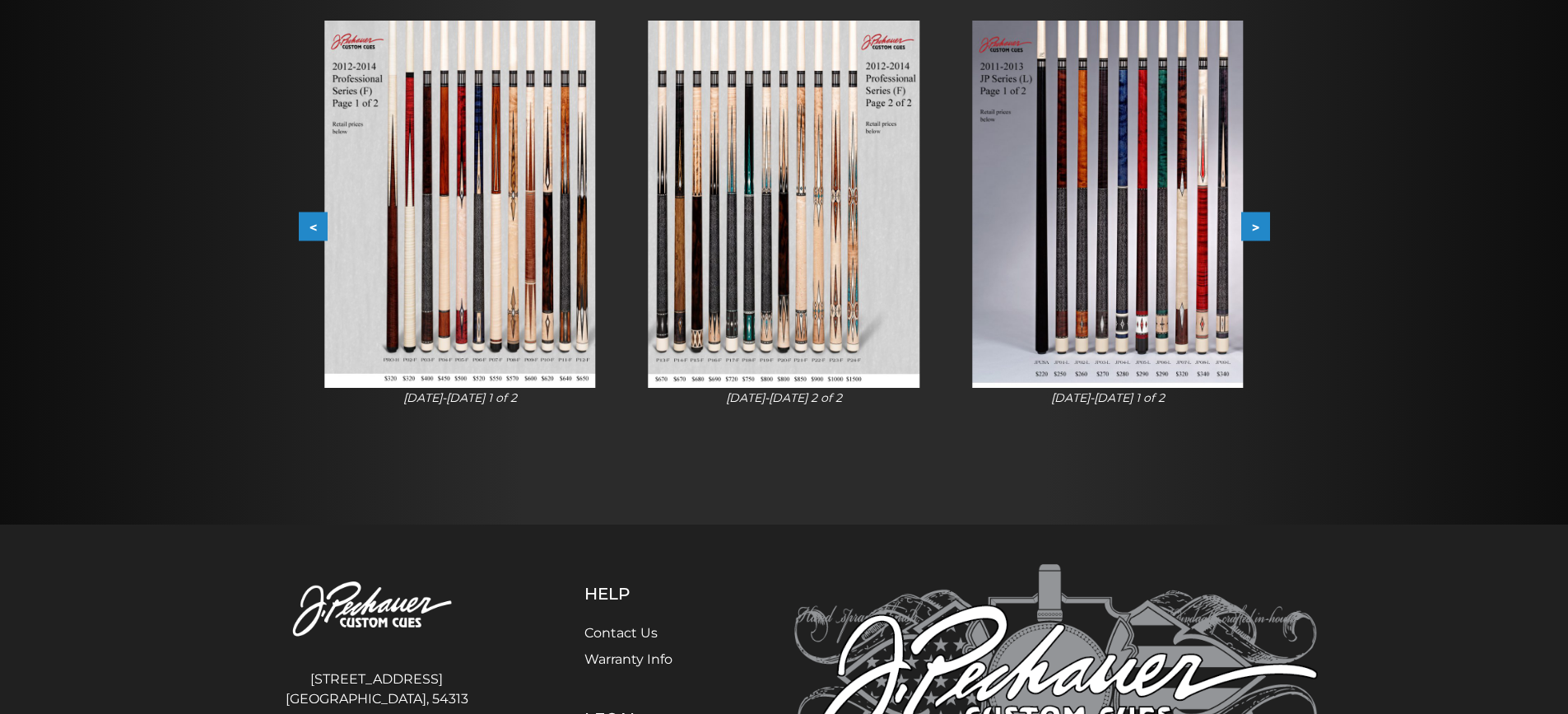
click at [1256, 226] on button ">" at bounding box center [1256, 227] width 29 height 29
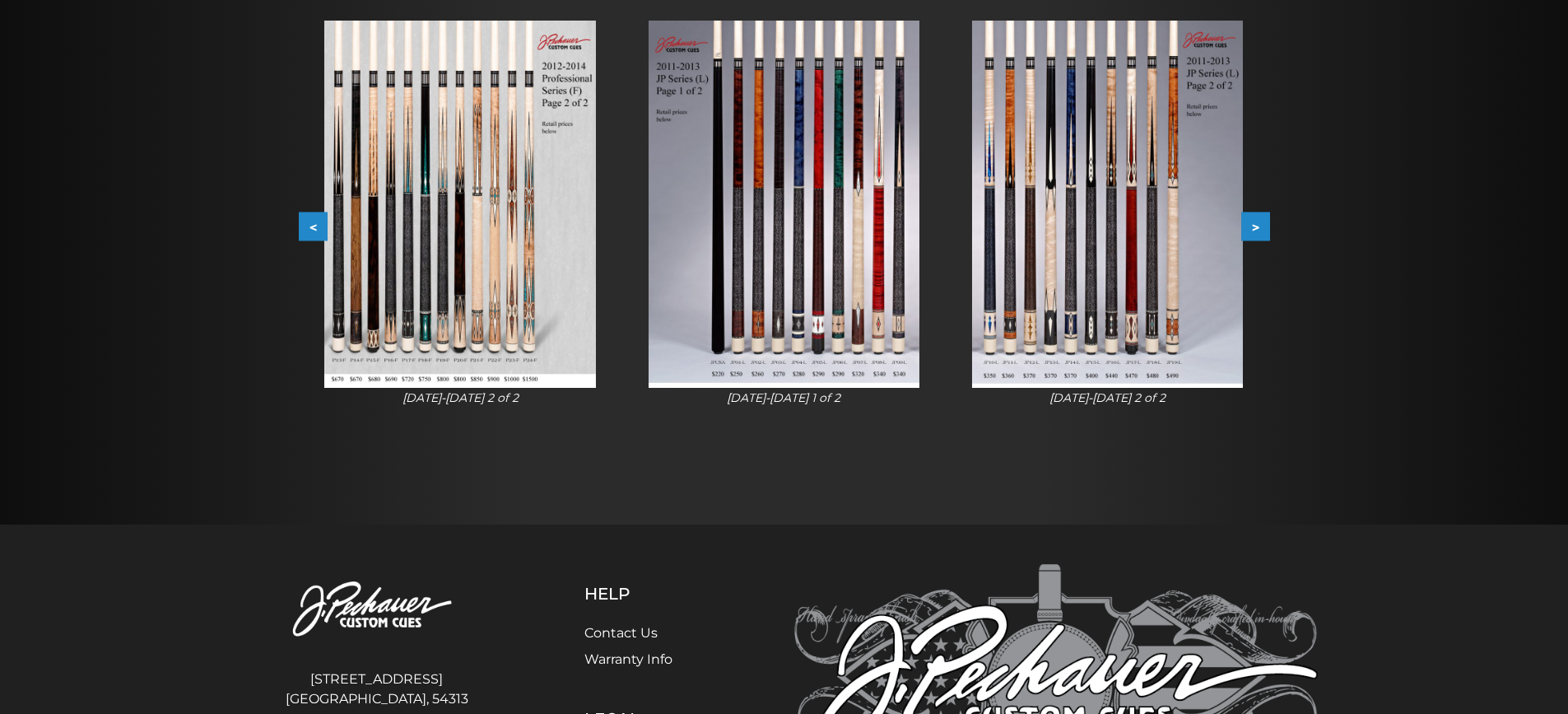
click at [1256, 226] on button ">" at bounding box center [1256, 227] width 29 height 29
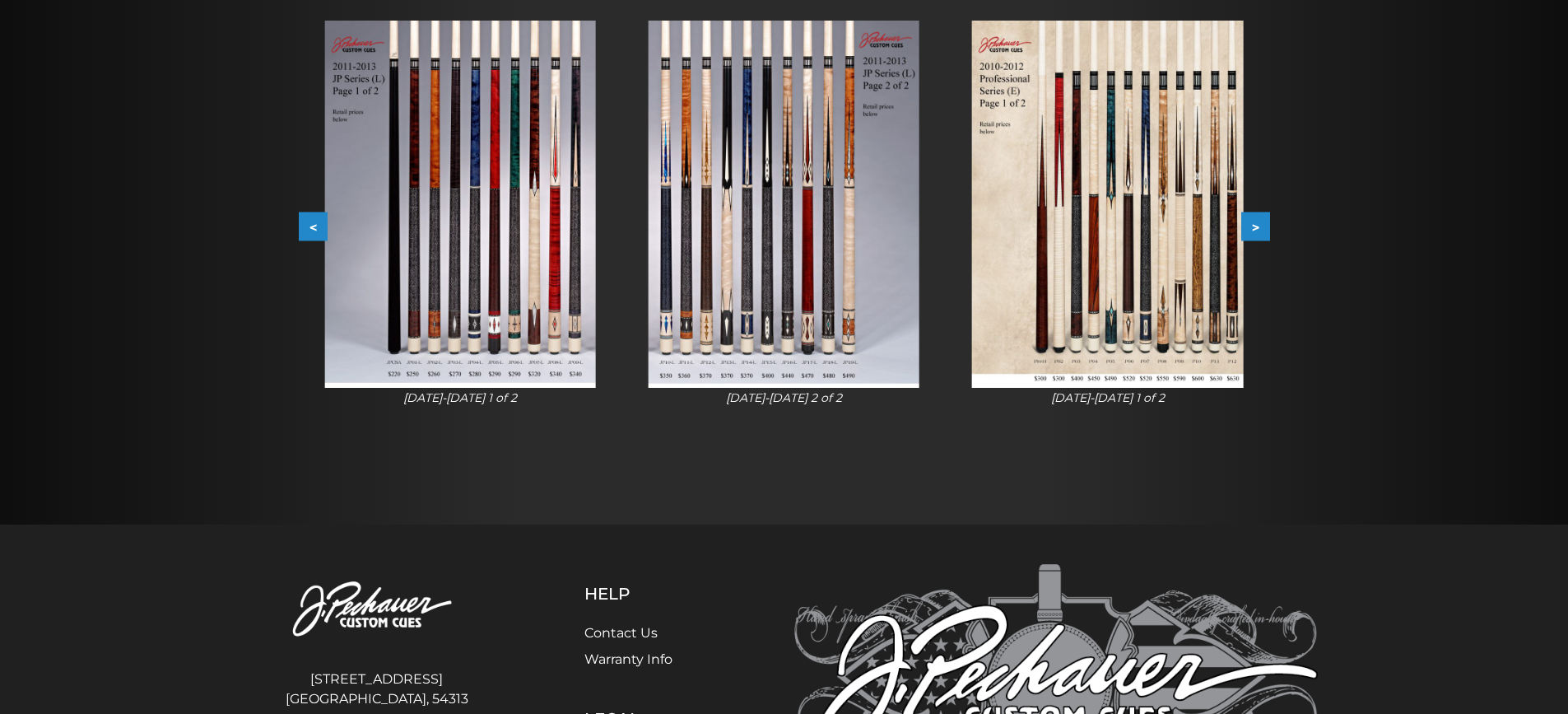
click at [1256, 226] on button ">" at bounding box center [1256, 227] width 29 height 29
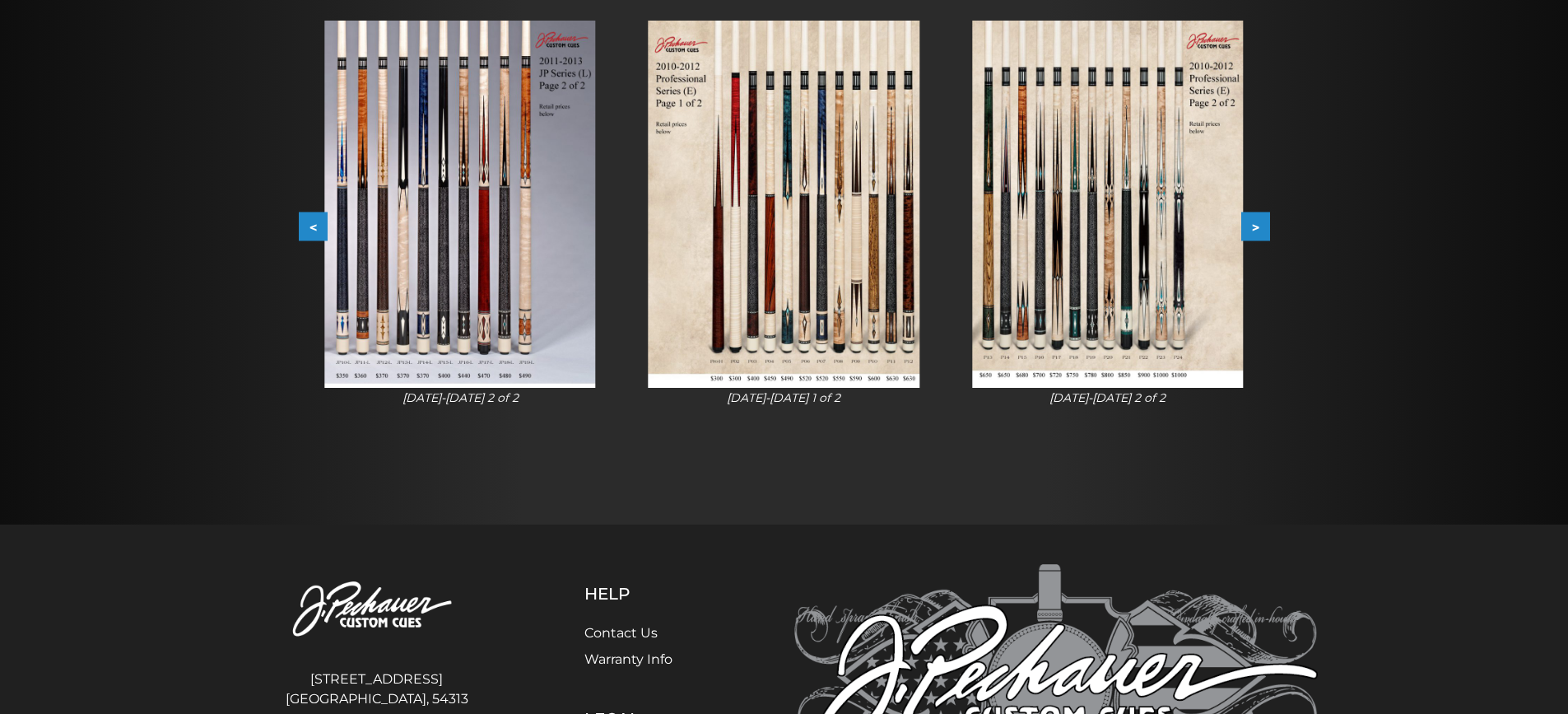
click at [1256, 226] on button ">" at bounding box center [1256, 227] width 29 height 29
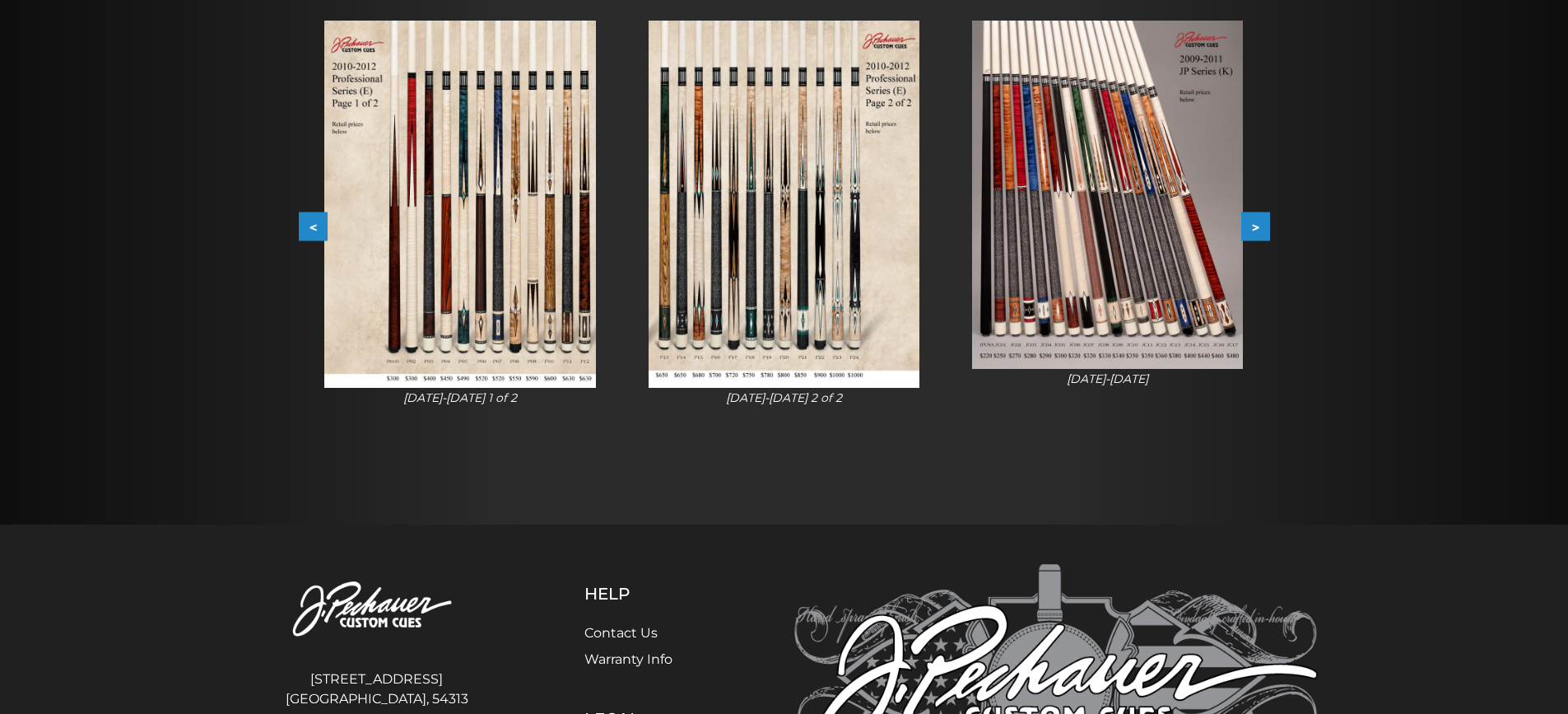
click at [1250, 220] on button ">" at bounding box center [1256, 227] width 29 height 29
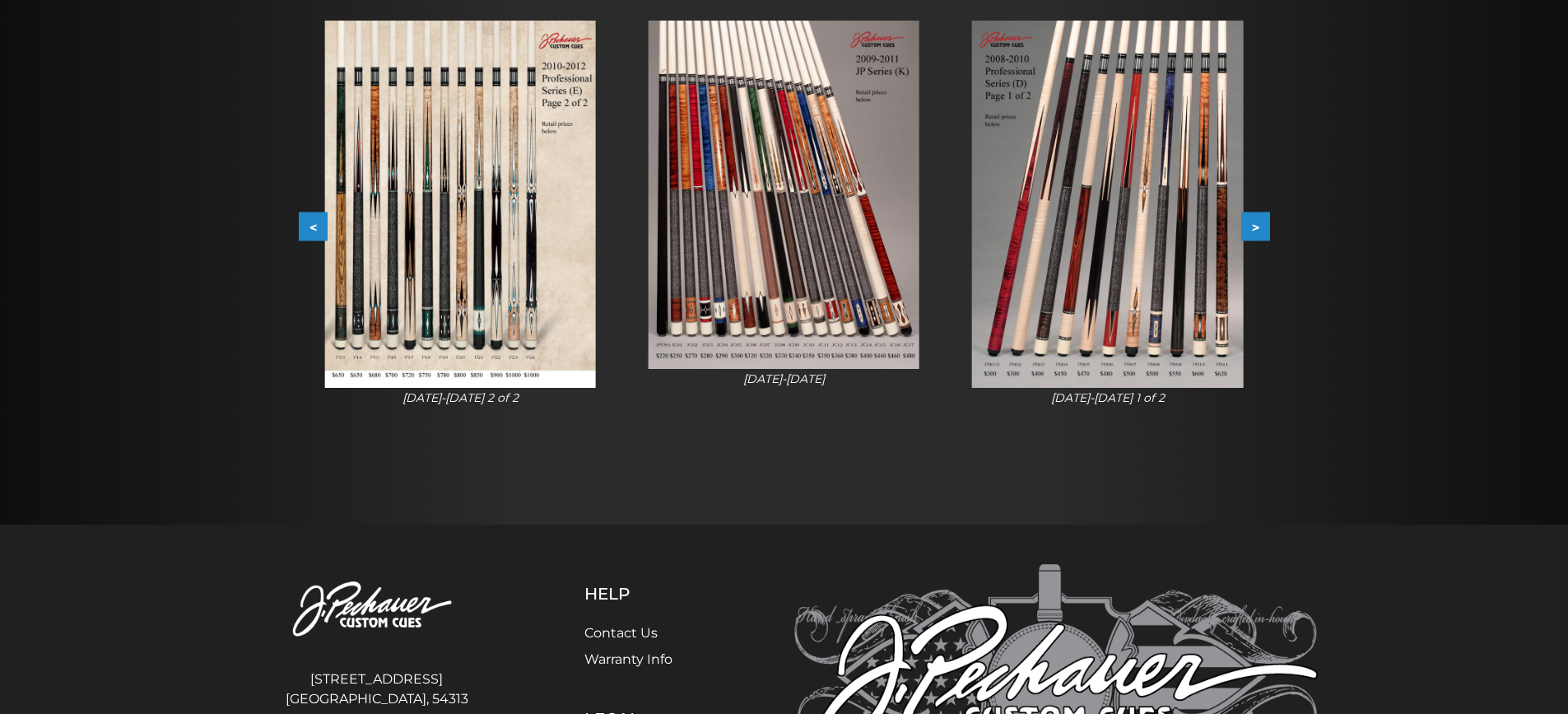
click at [1250, 220] on button ">" at bounding box center [1256, 227] width 29 height 29
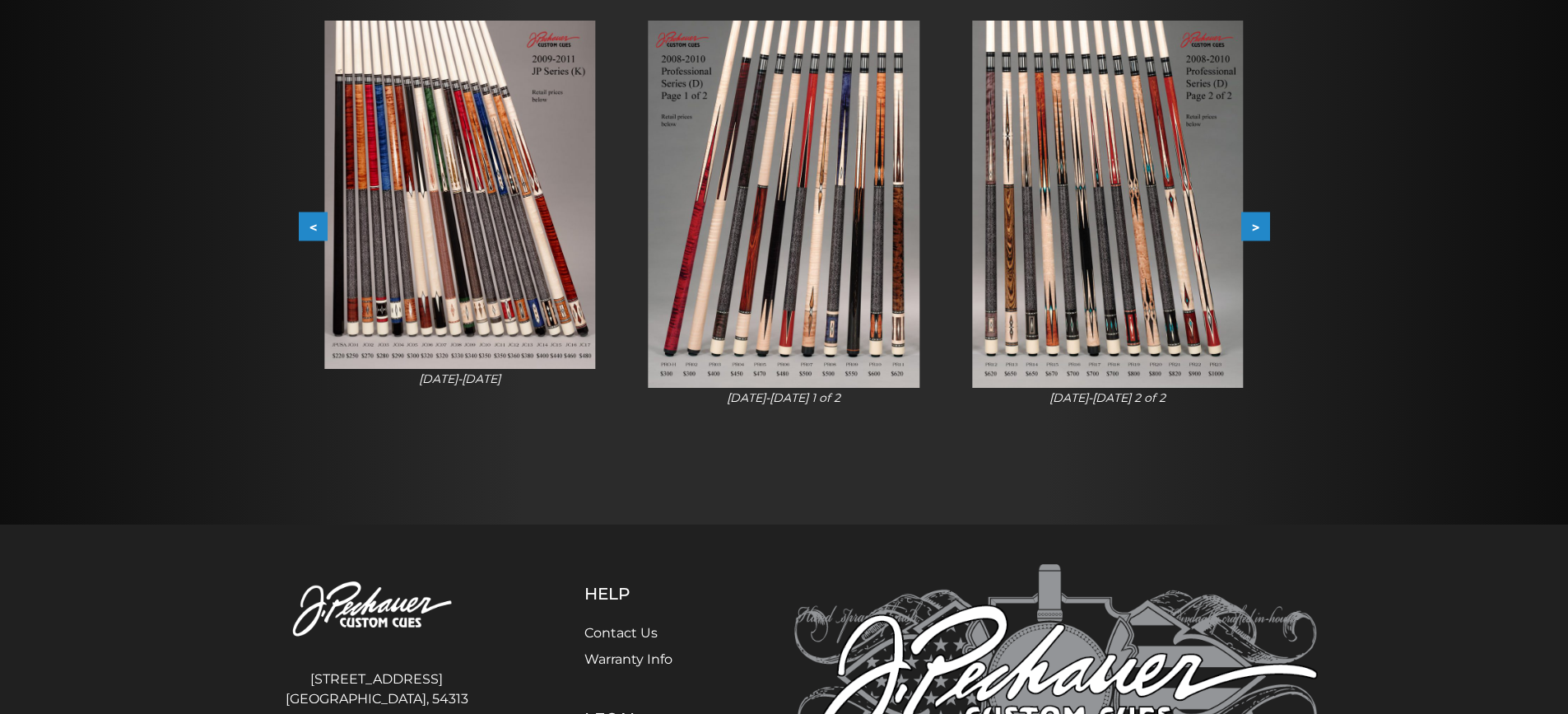
click at [1255, 225] on button ">" at bounding box center [1256, 227] width 29 height 29
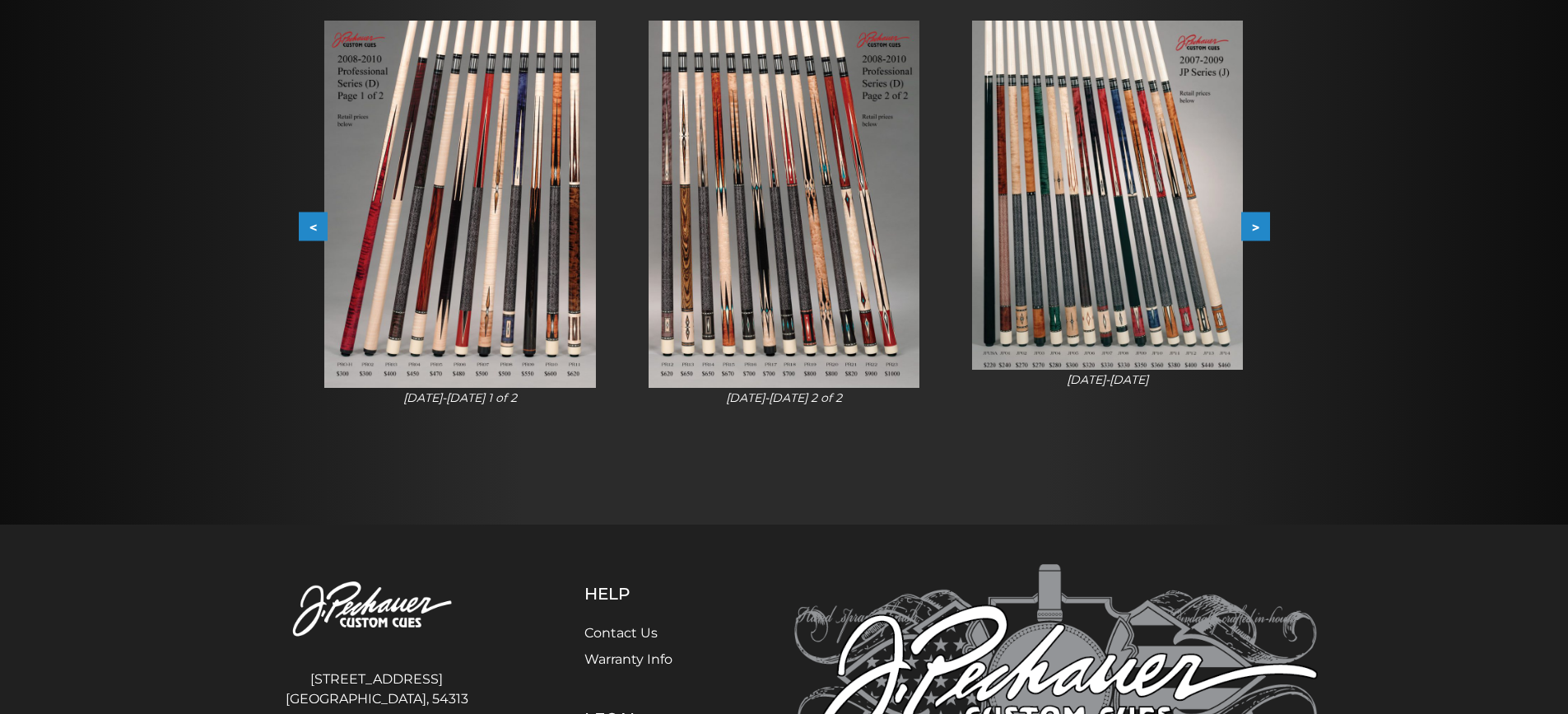
click at [1255, 225] on button ">" at bounding box center [1256, 227] width 29 height 29
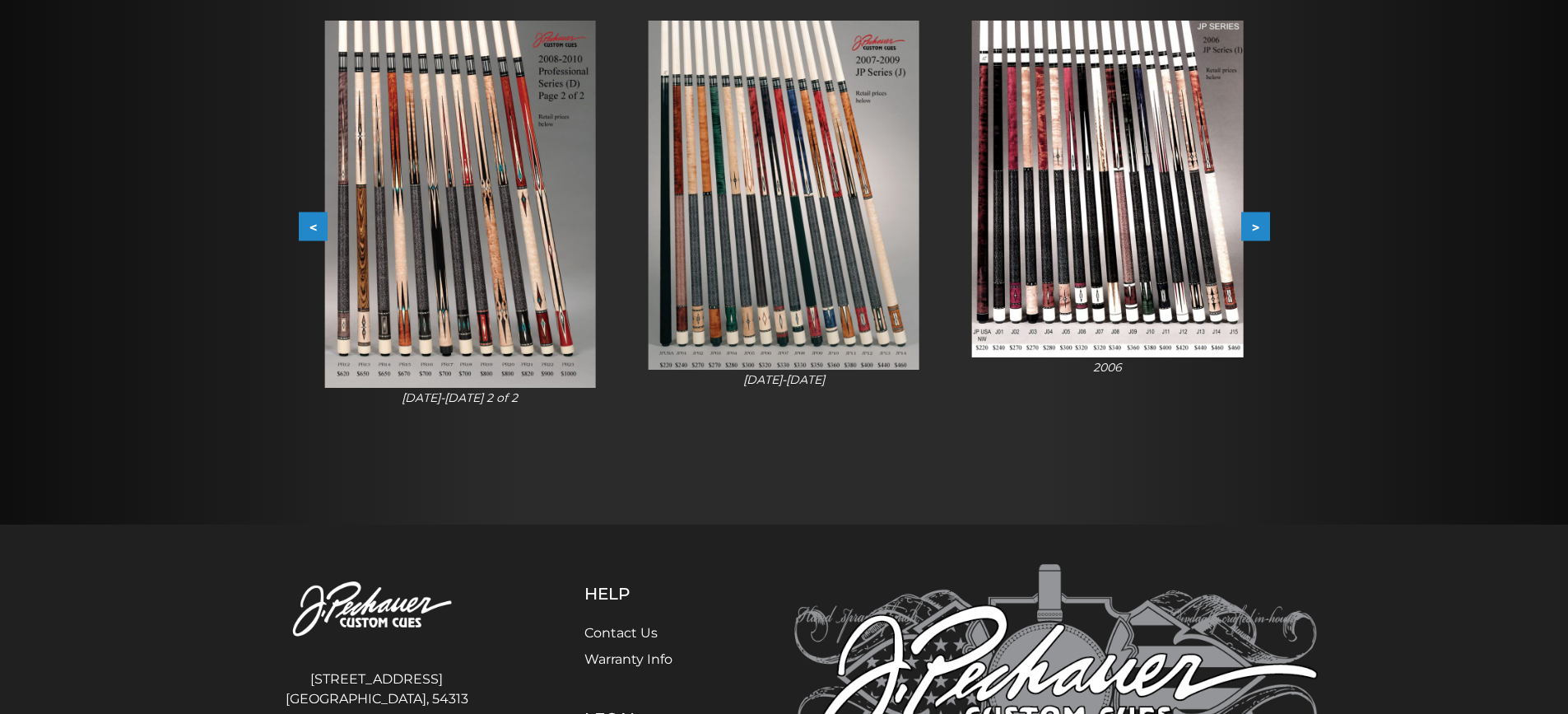
click at [1255, 225] on button ">" at bounding box center [1256, 227] width 29 height 29
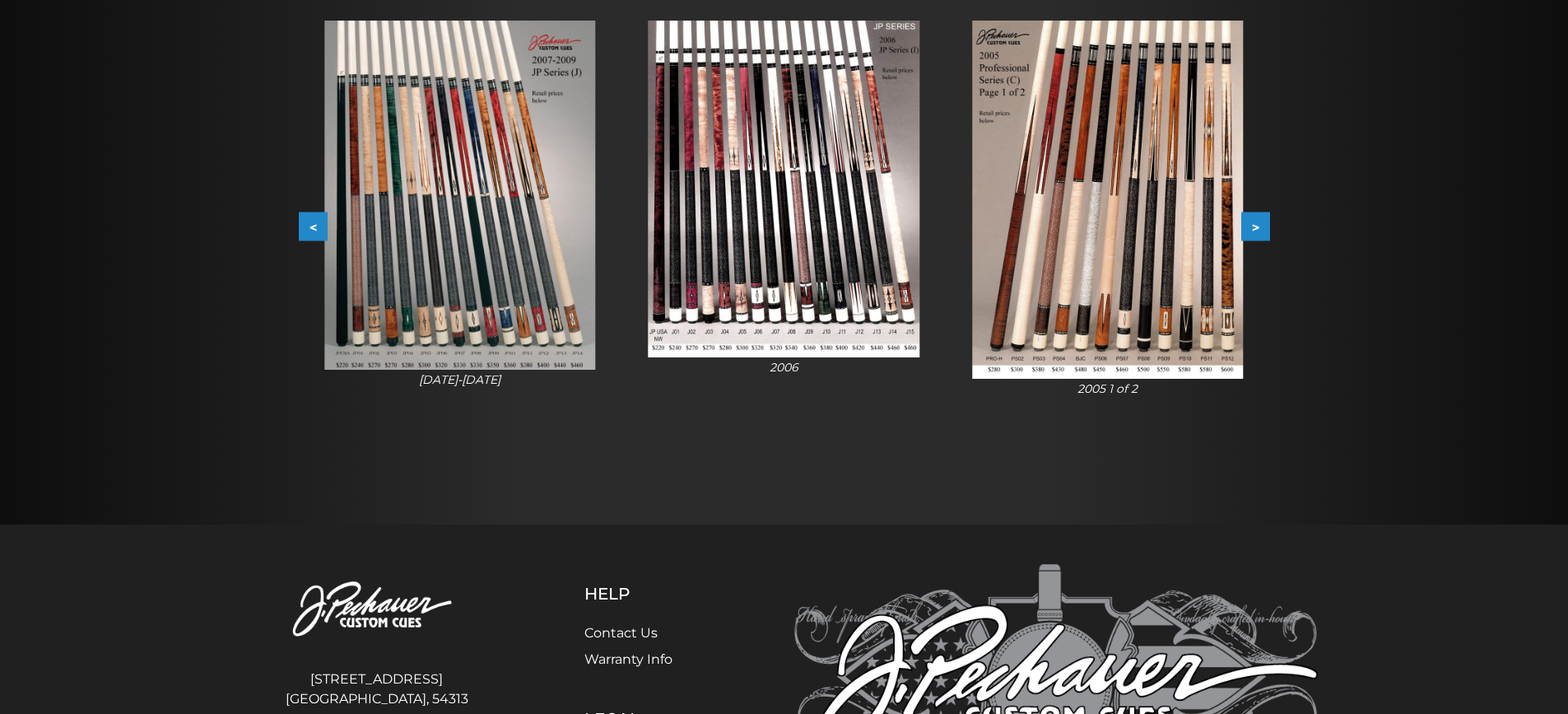
click at [1255, 225] on button ">" at bounding box center [1256, 227] width 29 height 29
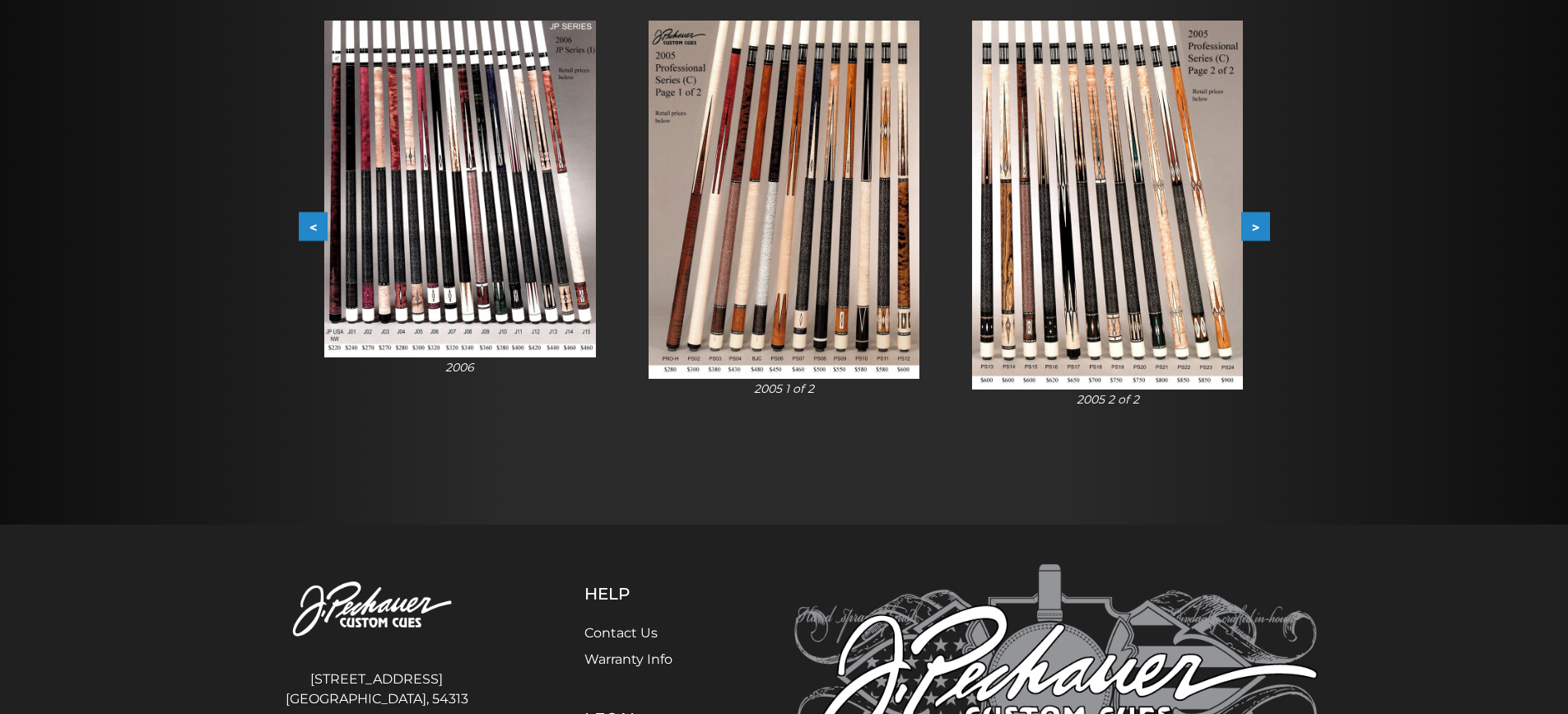
click at [1256, 226] on button ">" at bounding box center [1256, 227] width 29 height 29
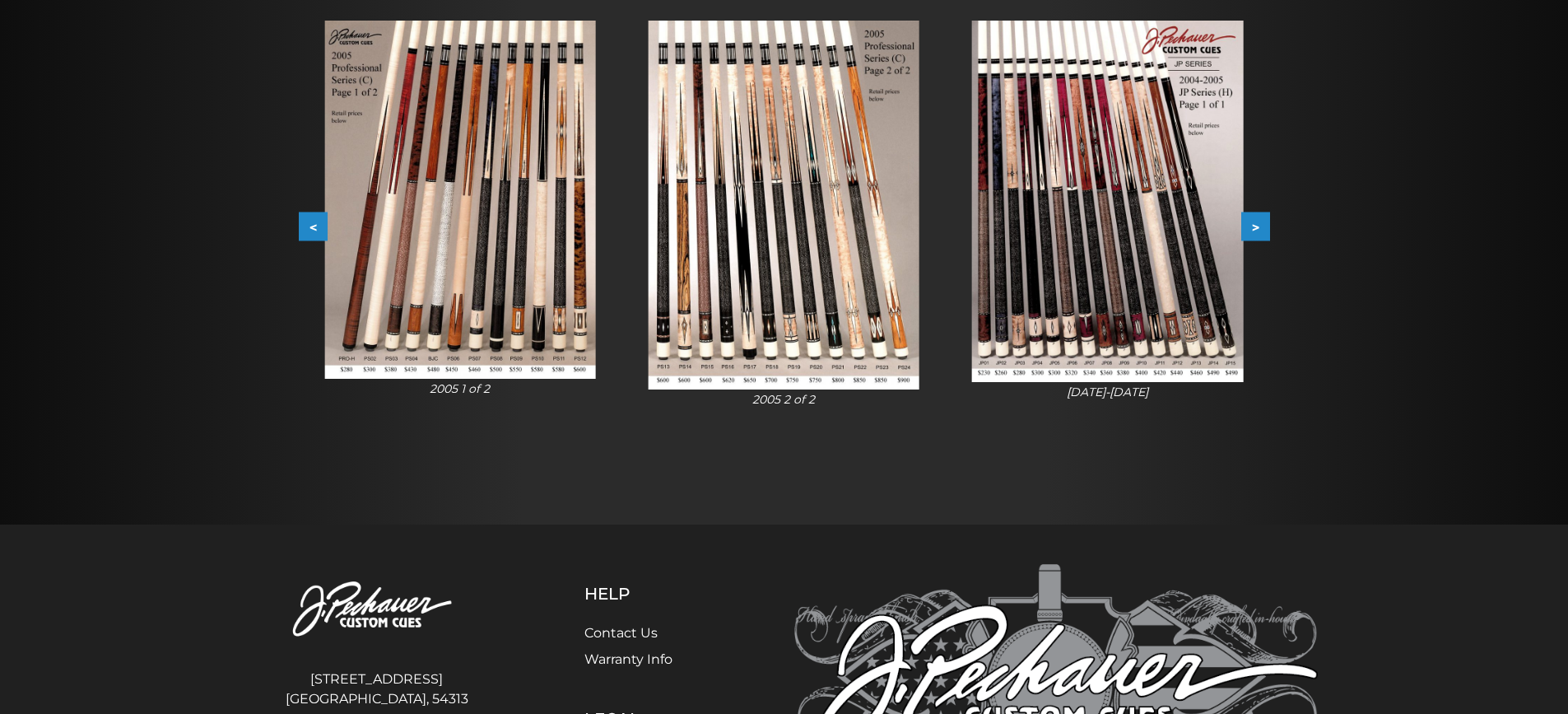
click at [528, 329] on img at bounding box center [460, 200] width 271 height 358
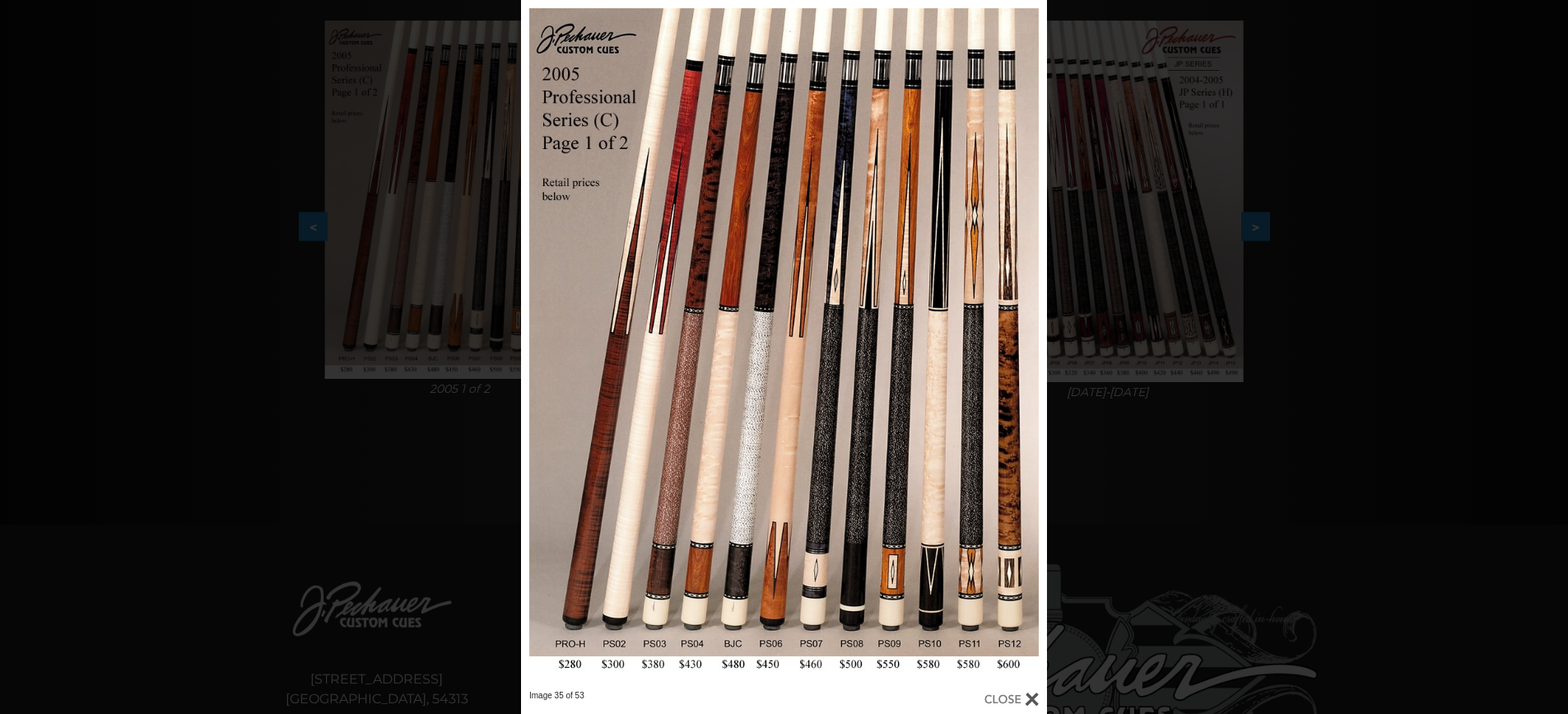
click at [1029, 692] on div at bounding box center [1011, 698] width 54 height 18
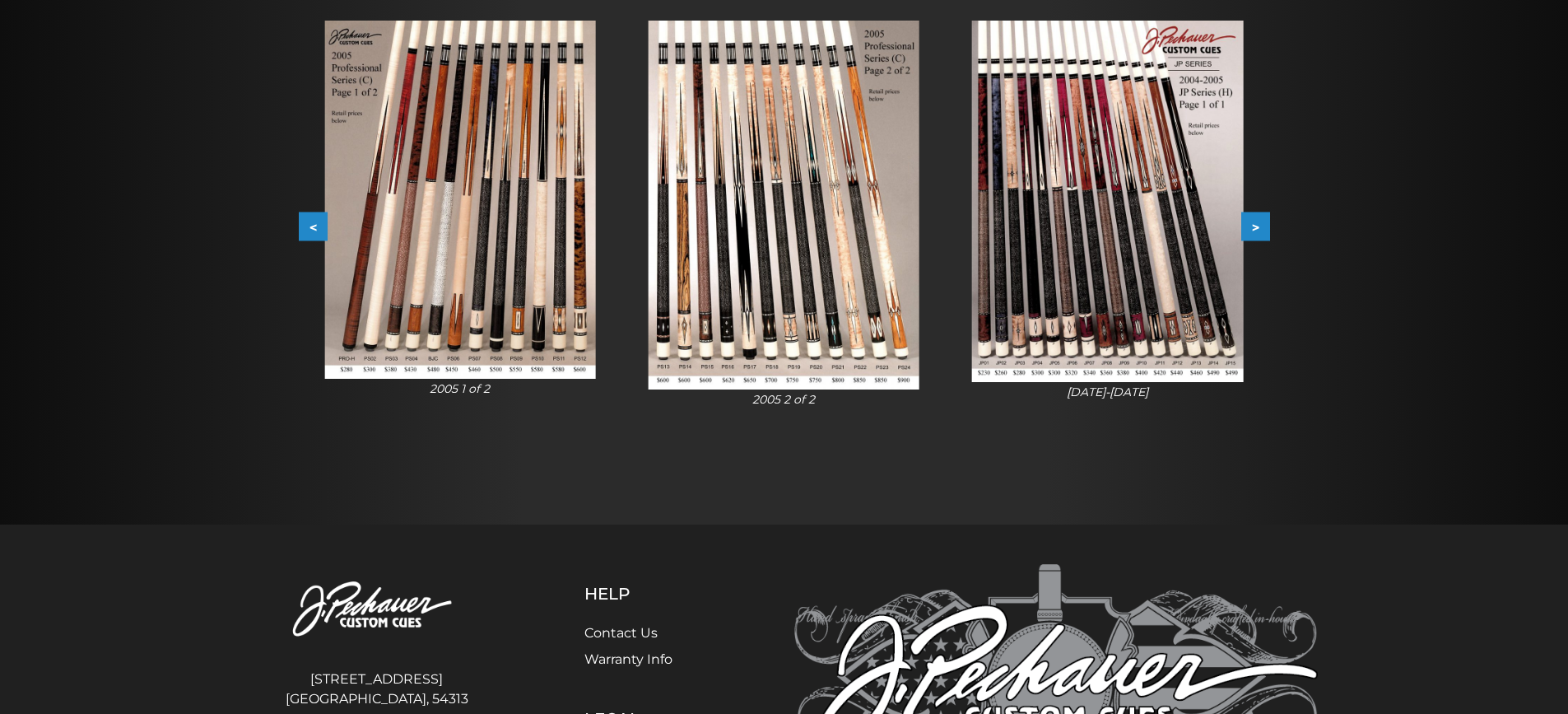
click at [1250, 222] on button ">" at bounding box center [1256, 227] width 29 height 29
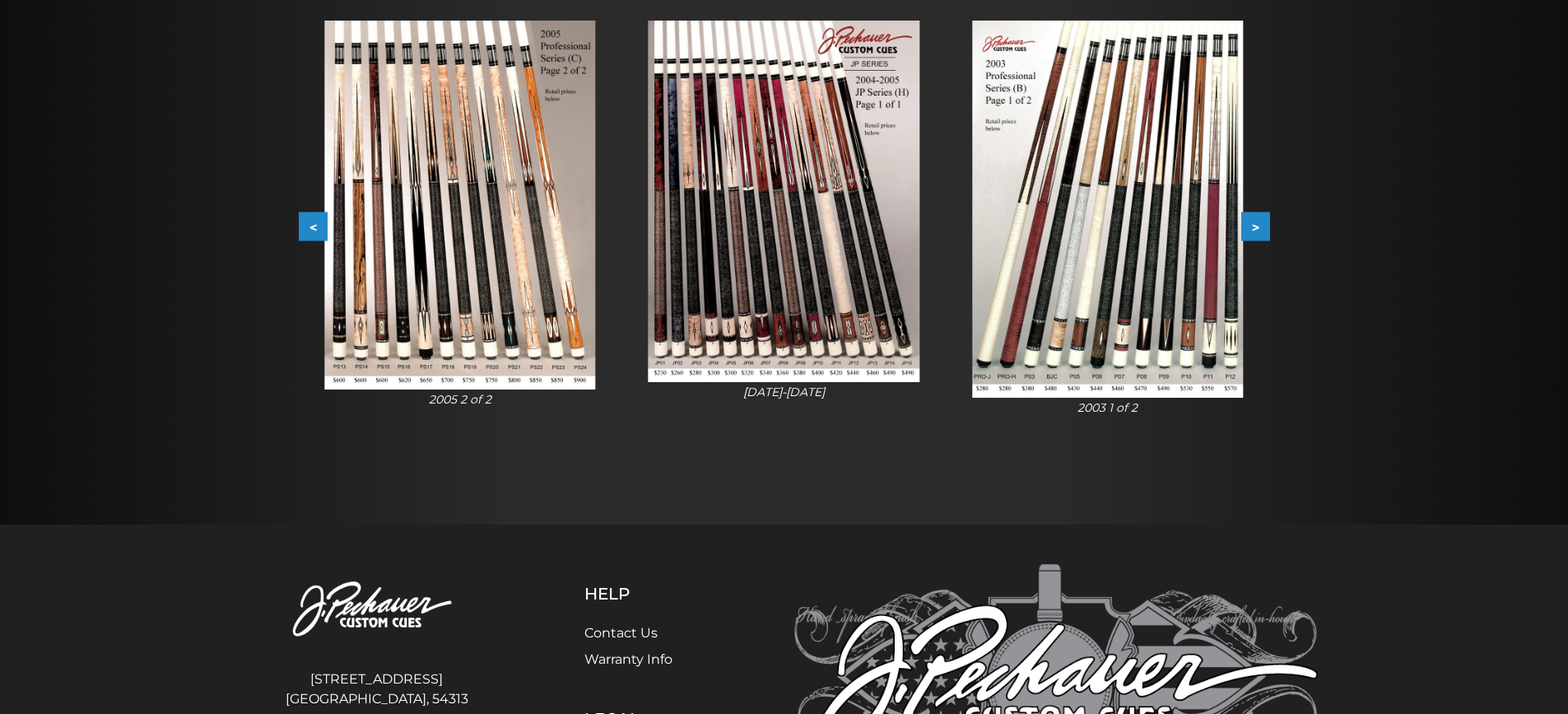
click at [1260, 220] on button ">" at bounding box center [1256, 227] width 29 height 29
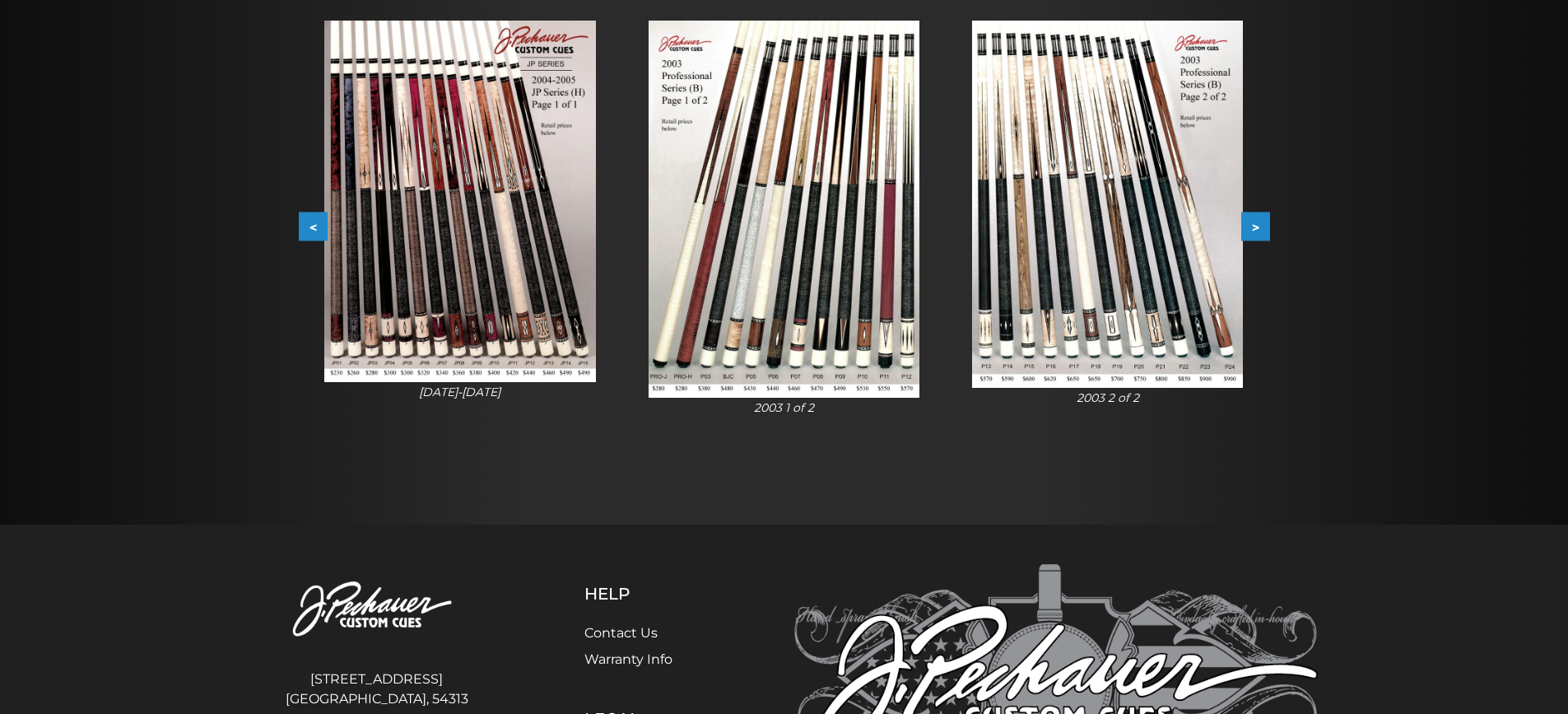
click at [1260, 220] on button ">" at bounding box center [1256, 227] width 29 height 29
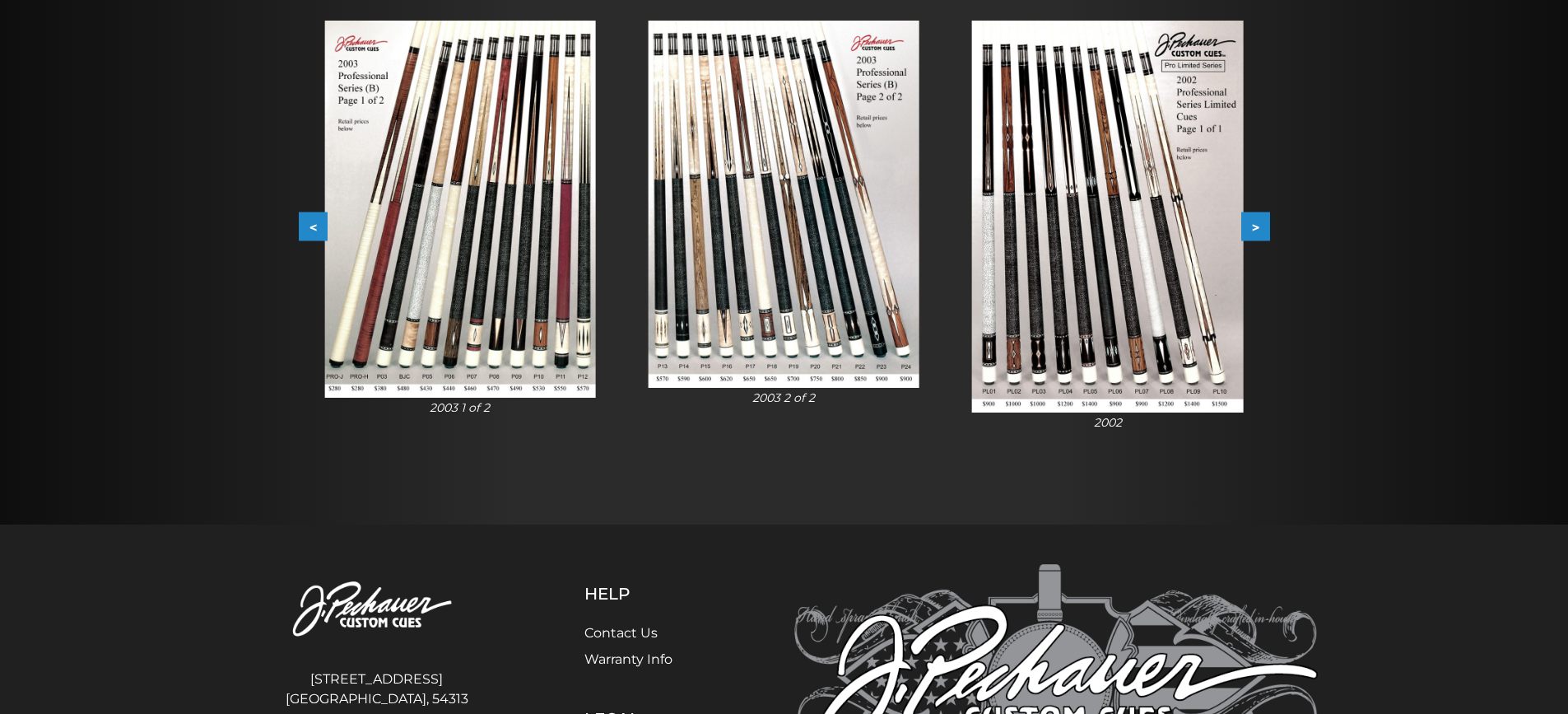
click at [1263, 221] on button ">" at bounding box center [1256, 227] width 29 height 29
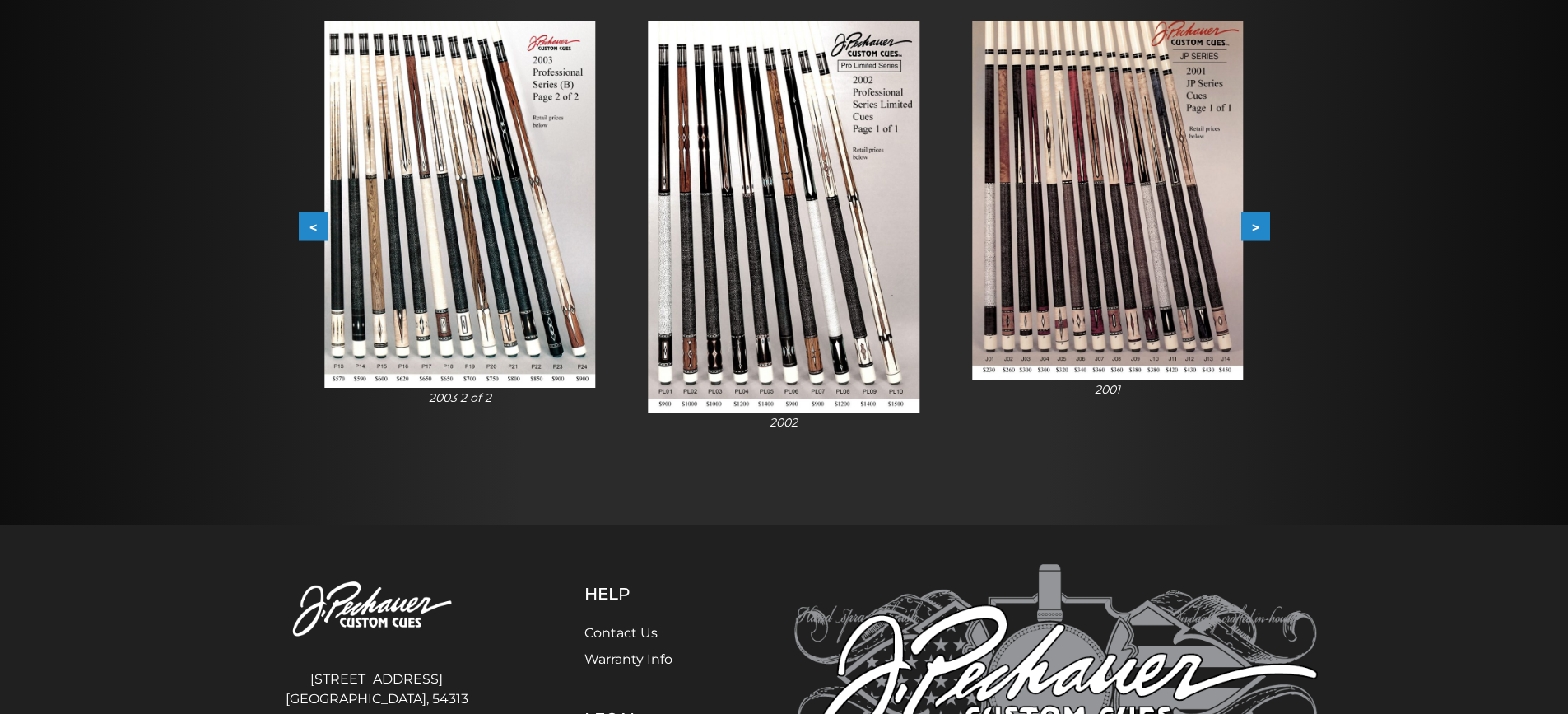
click at [1263, 221] on button ">" at bounding box center [1256, 227] width 29 height 29
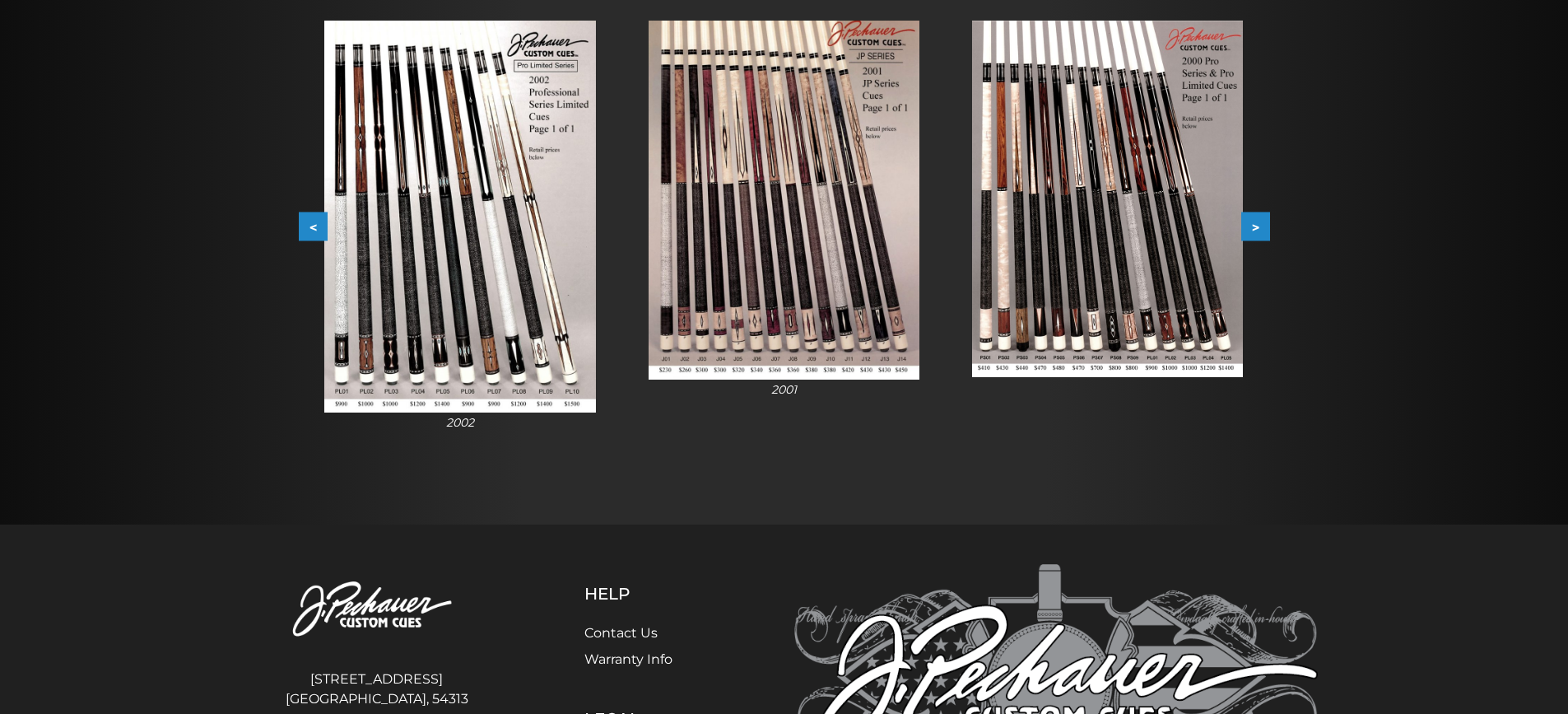
click at [1259, 224] on button ">" at bounding box center [1256, 227] width 29 height 29
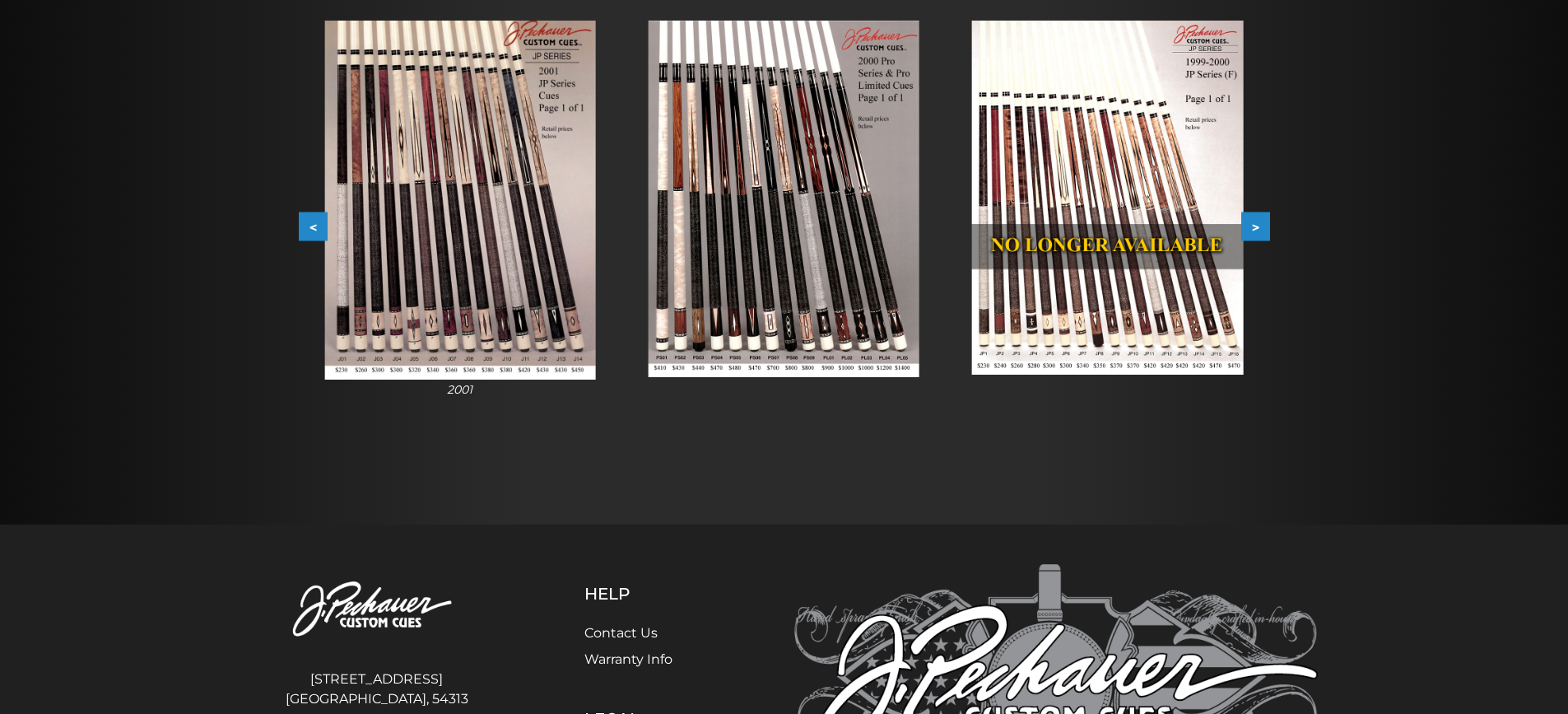
click at [1259, 224] on button ">" at bounding box center [1256, 227] width 29 height 29
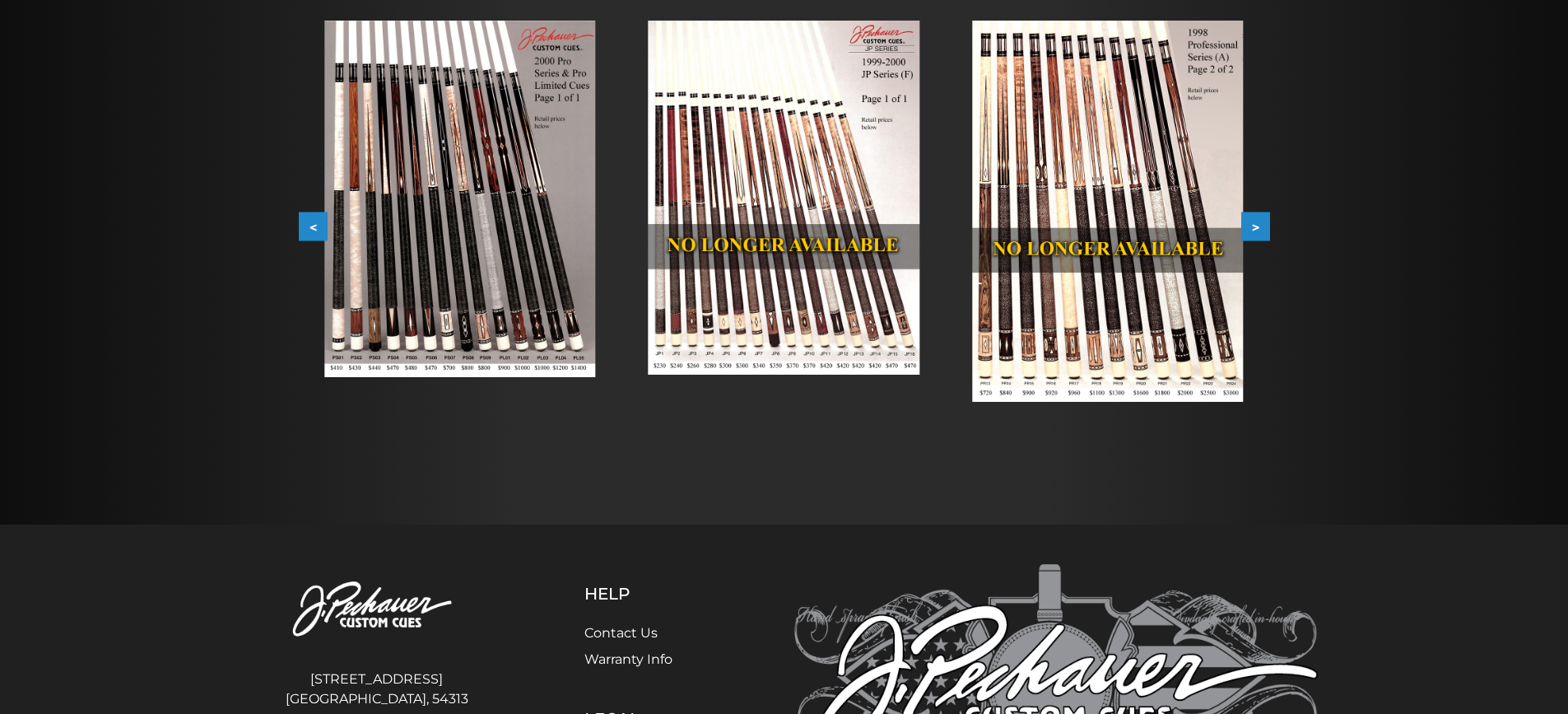
click at [1259, 224] on button ">" at bounding box center [1256, 227] width 29 height 29
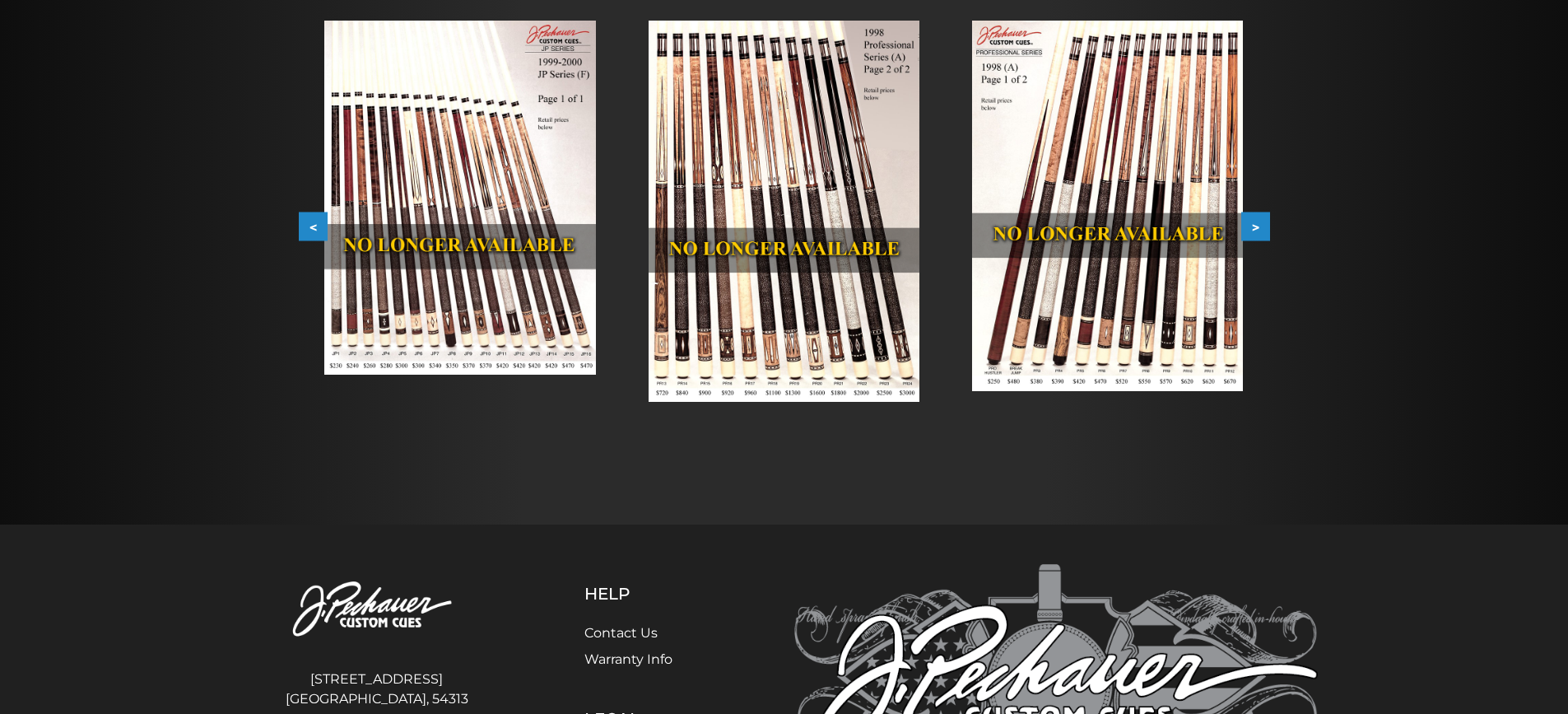
click at [1259, 224] on button ">" at bounding box center [1256, 227] width 29 height 29
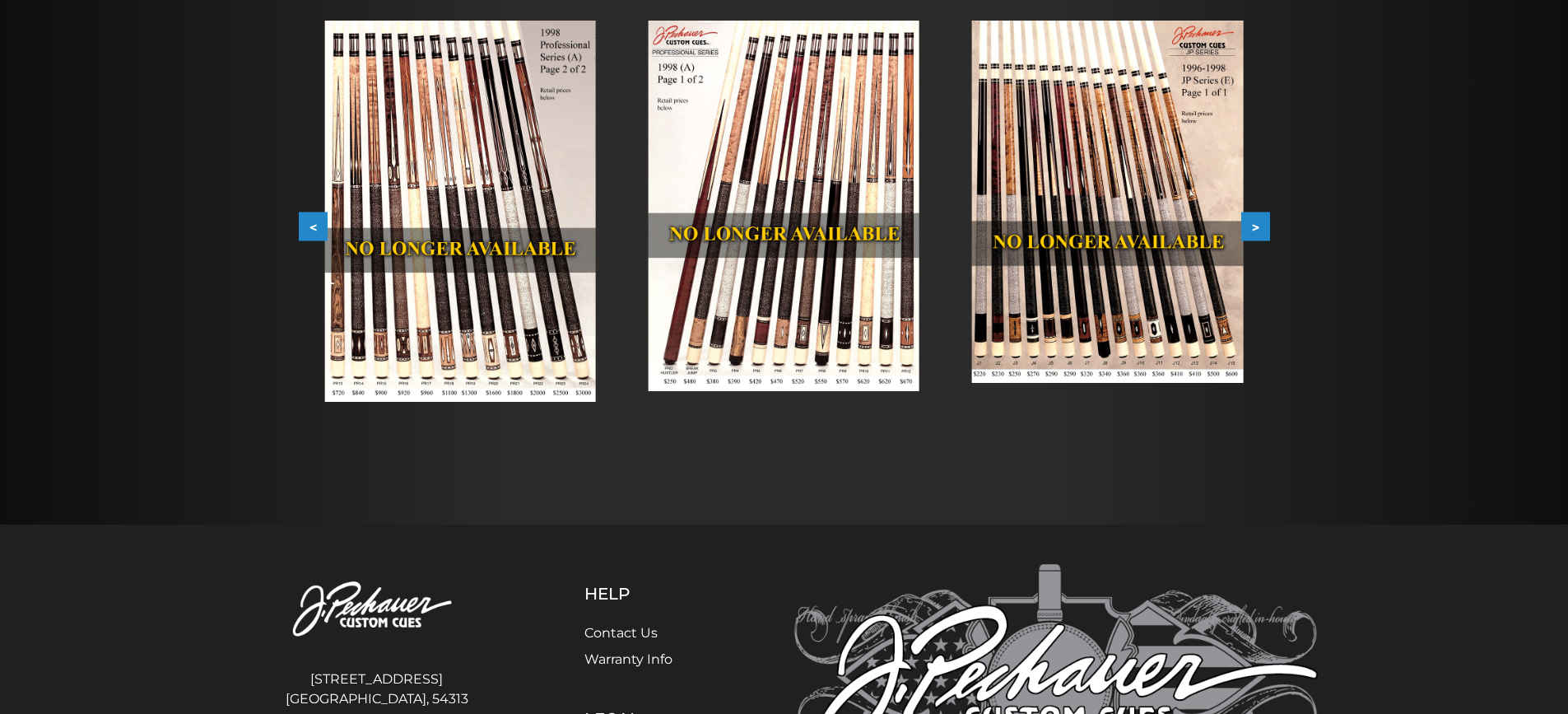
click at [1259, 224] on button ">" at bounding box center [1256, 227] width 29 height 29
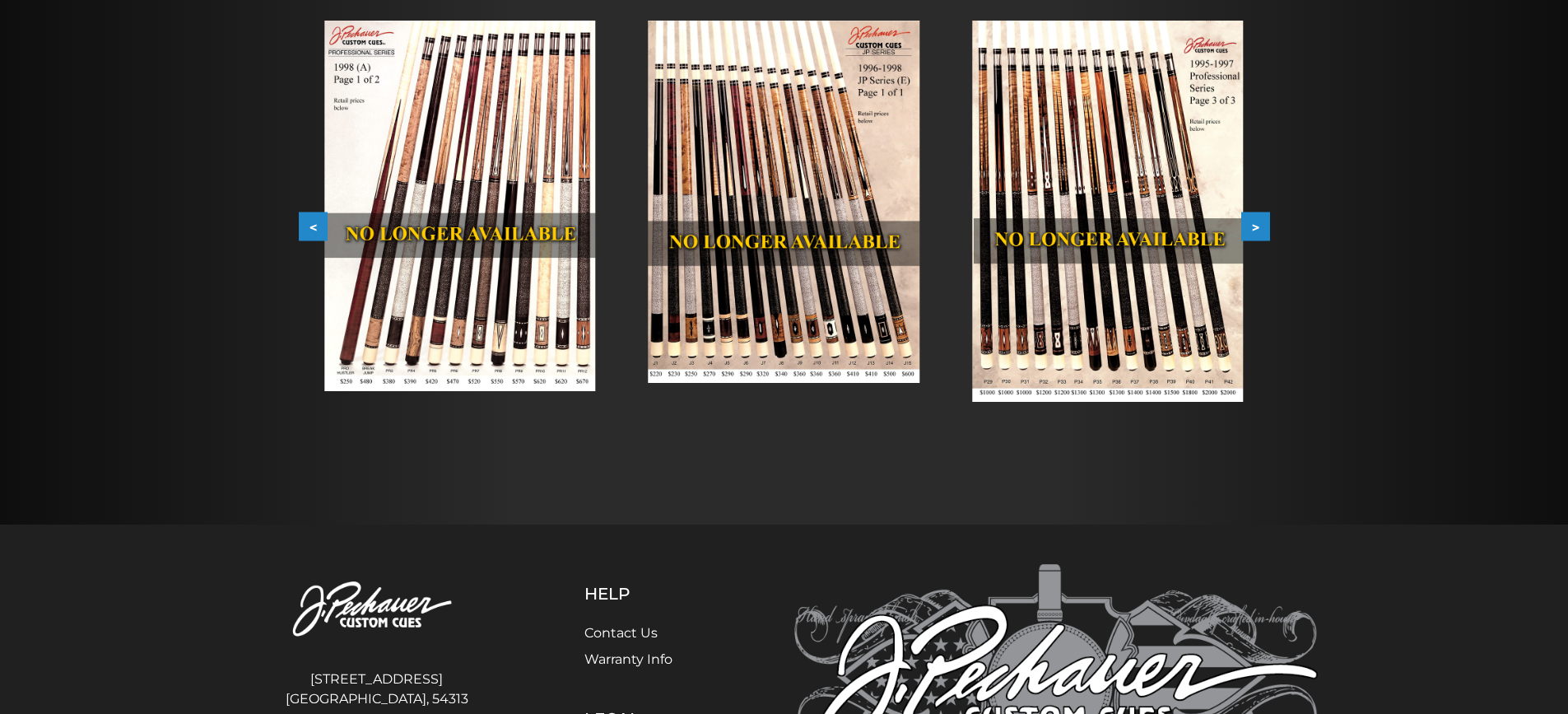
click at [1259, 224] on button ">" at bounding box center [1256, 227] width 29 height 29
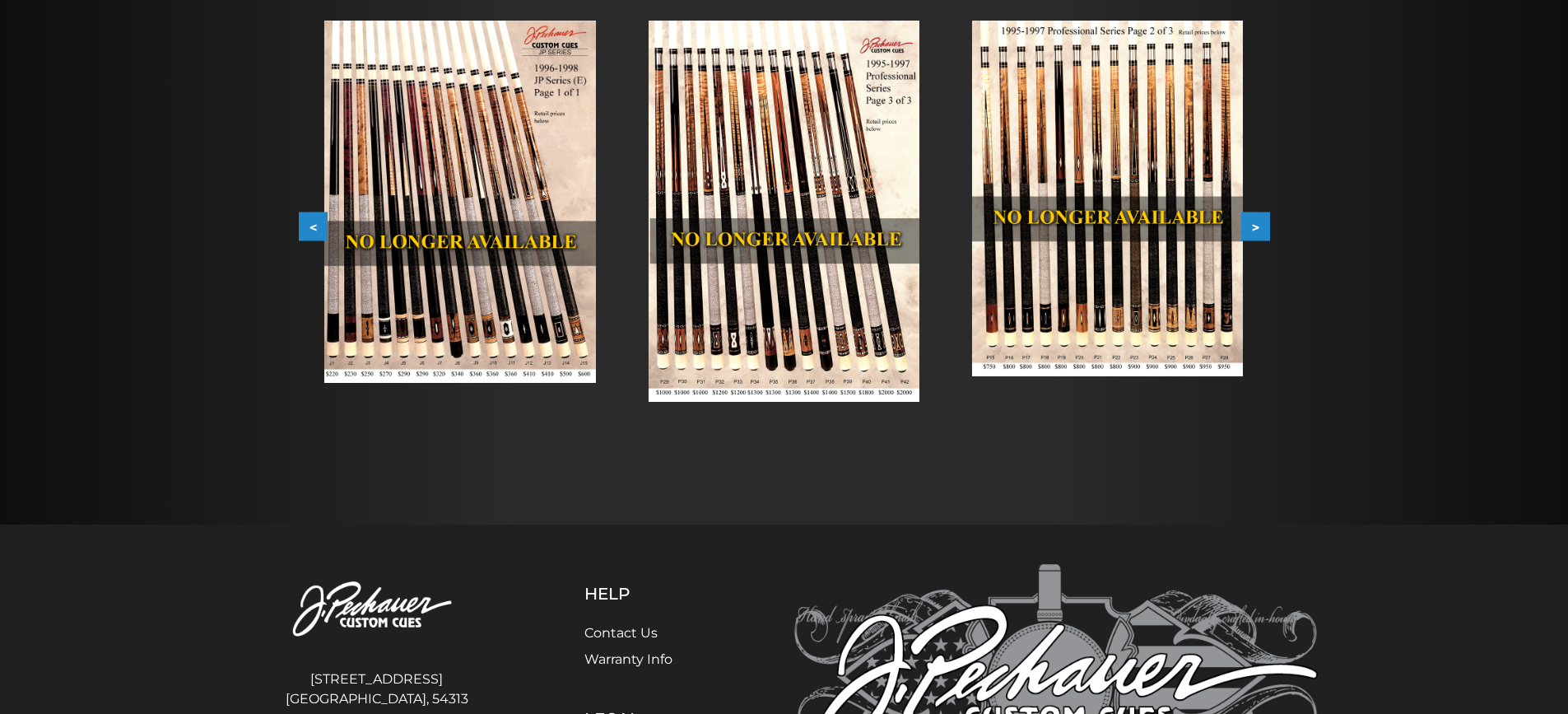
click at [1259, 224] on button ">" at bounding box center [1256, 227] width 29 height 29
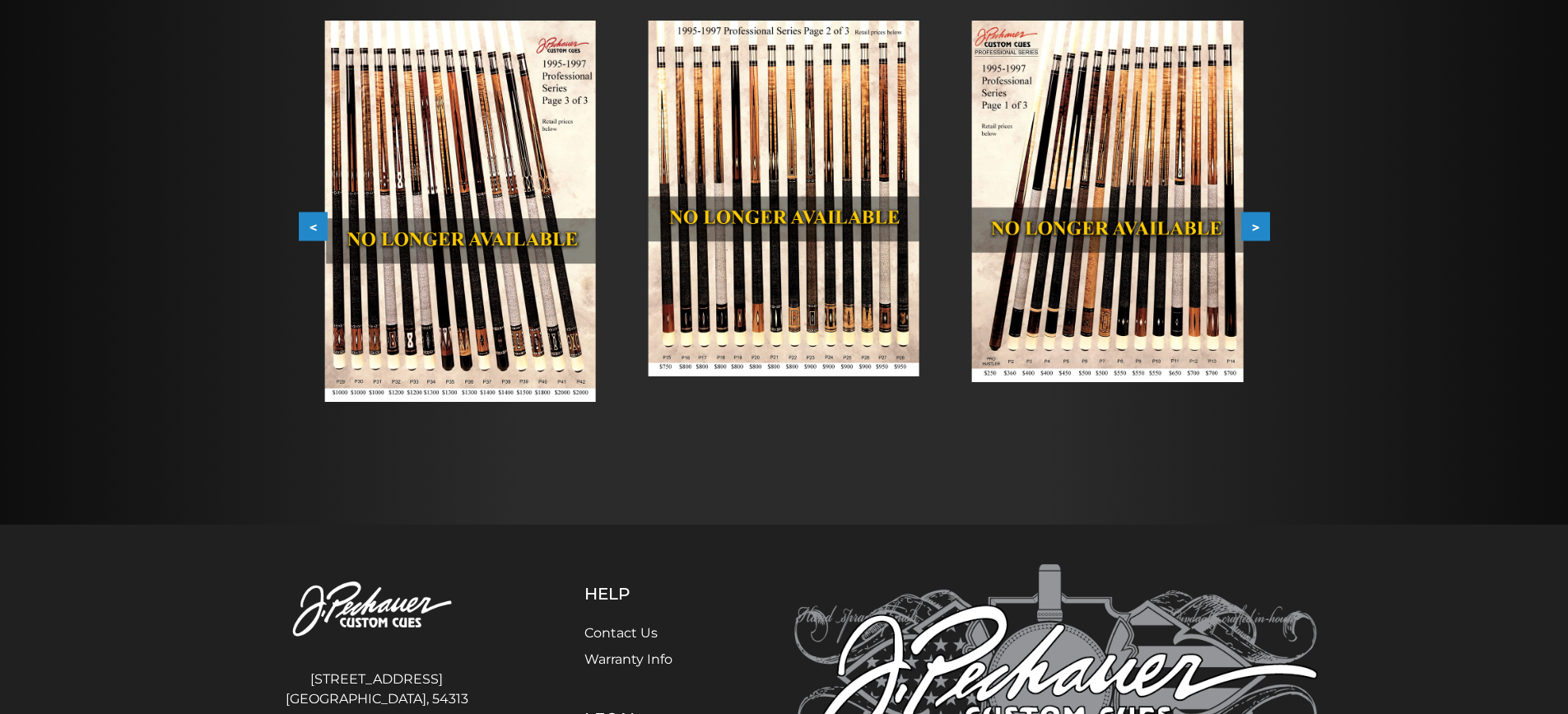
click at [1259, 224] on button ">" at bounding box center [1256, 227] width 29 height 29
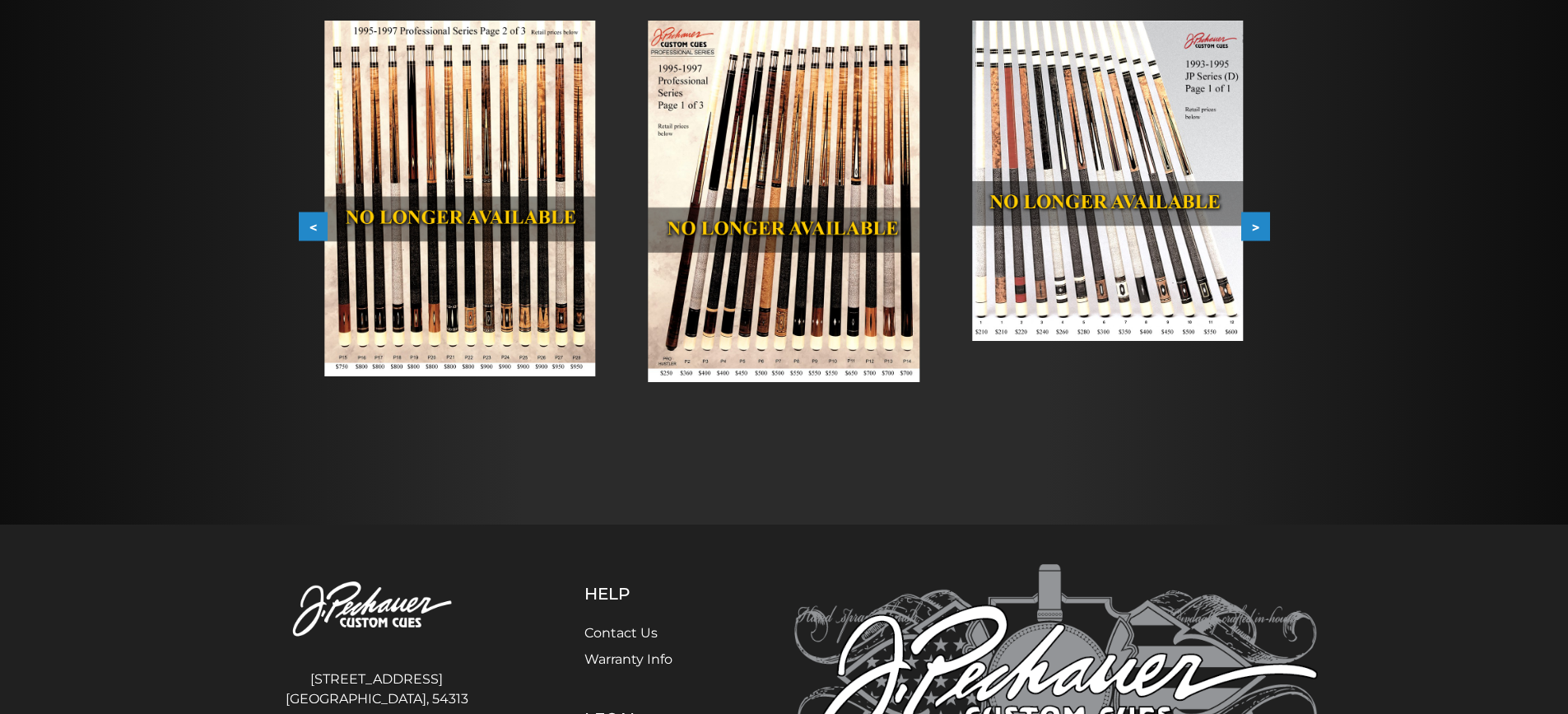
click at [1259, 224] on button ">" at bounding box center [1256, 227] width 29 height 29
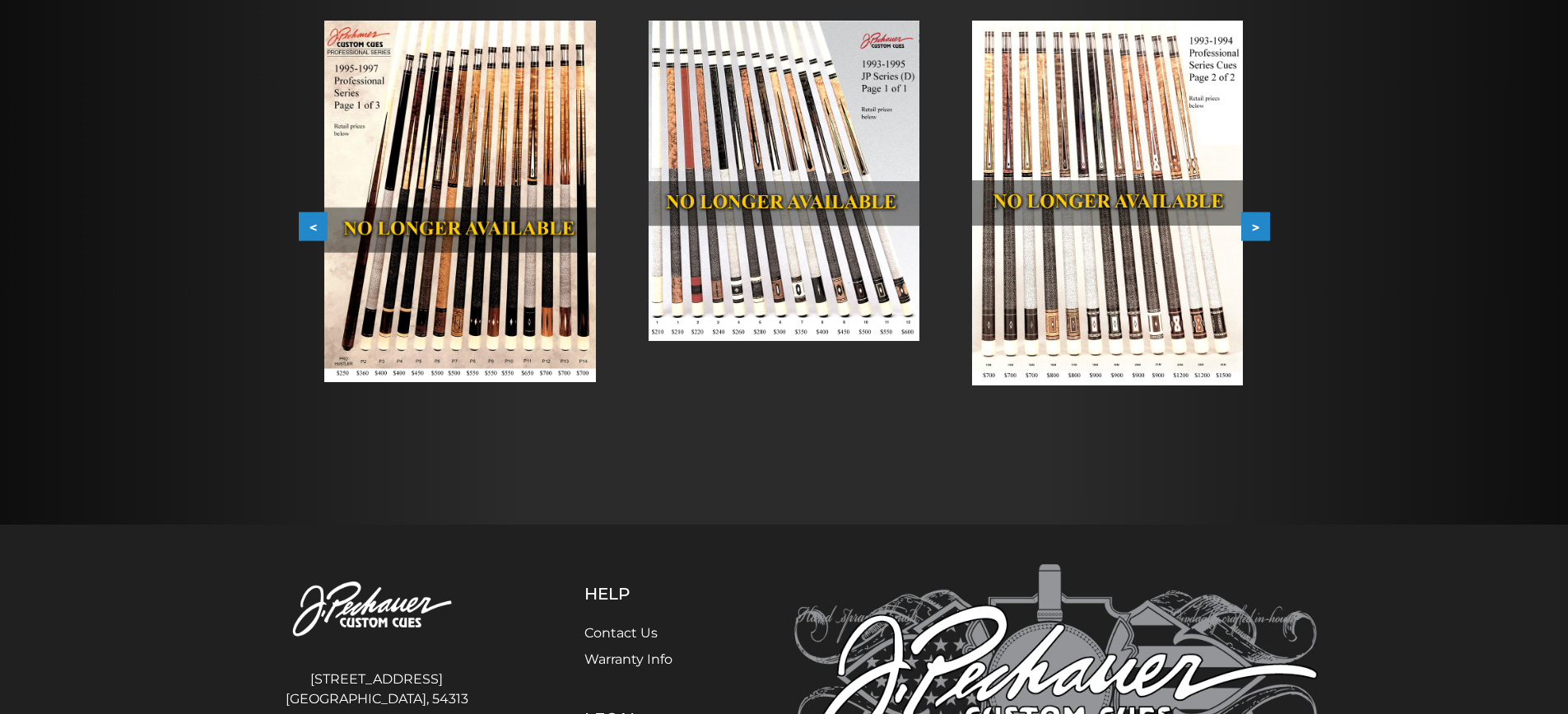
click at [1259, 224] on button ">" at bounding box center [1256, 227] width 29 height 29
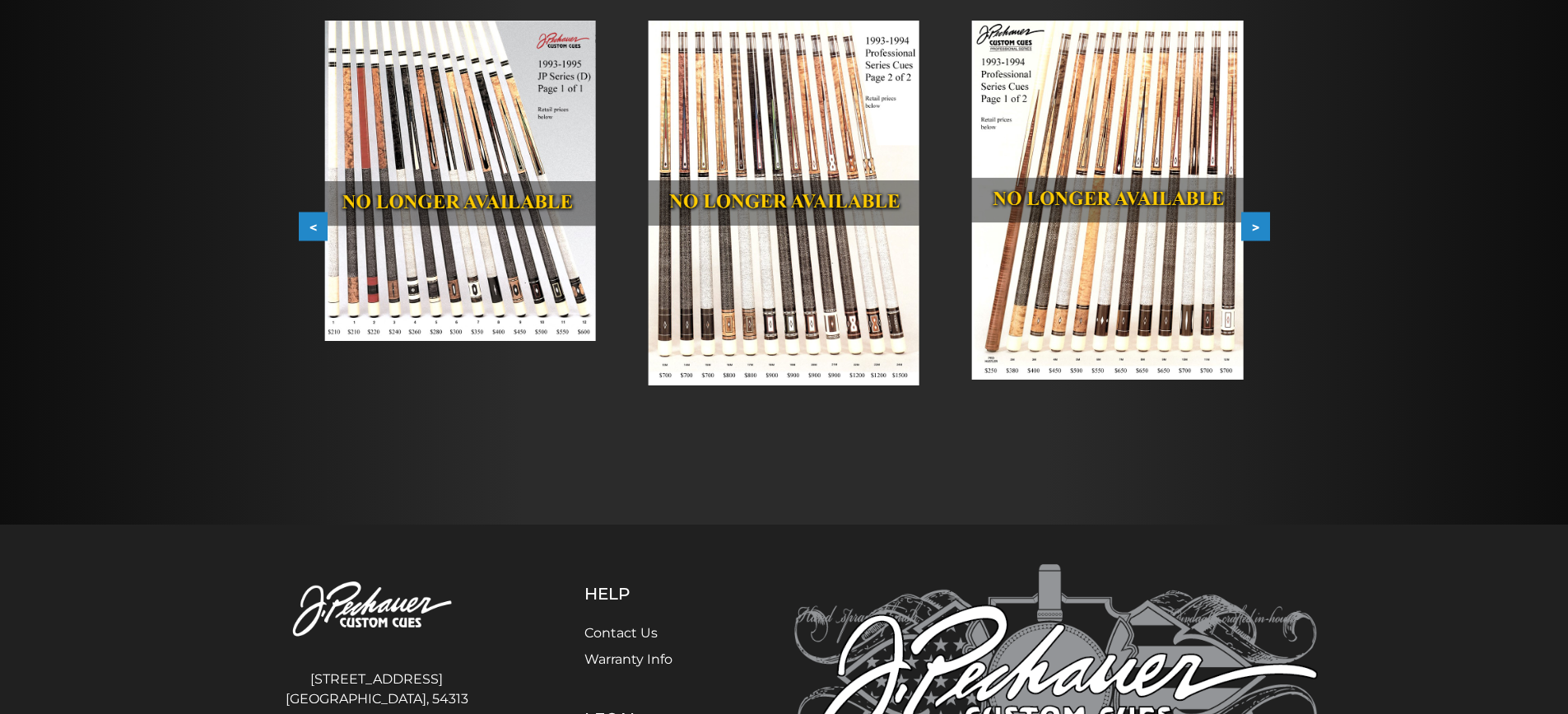
click at [1145, 279] on img at bounding box center [1107, 200] width 271 height 359
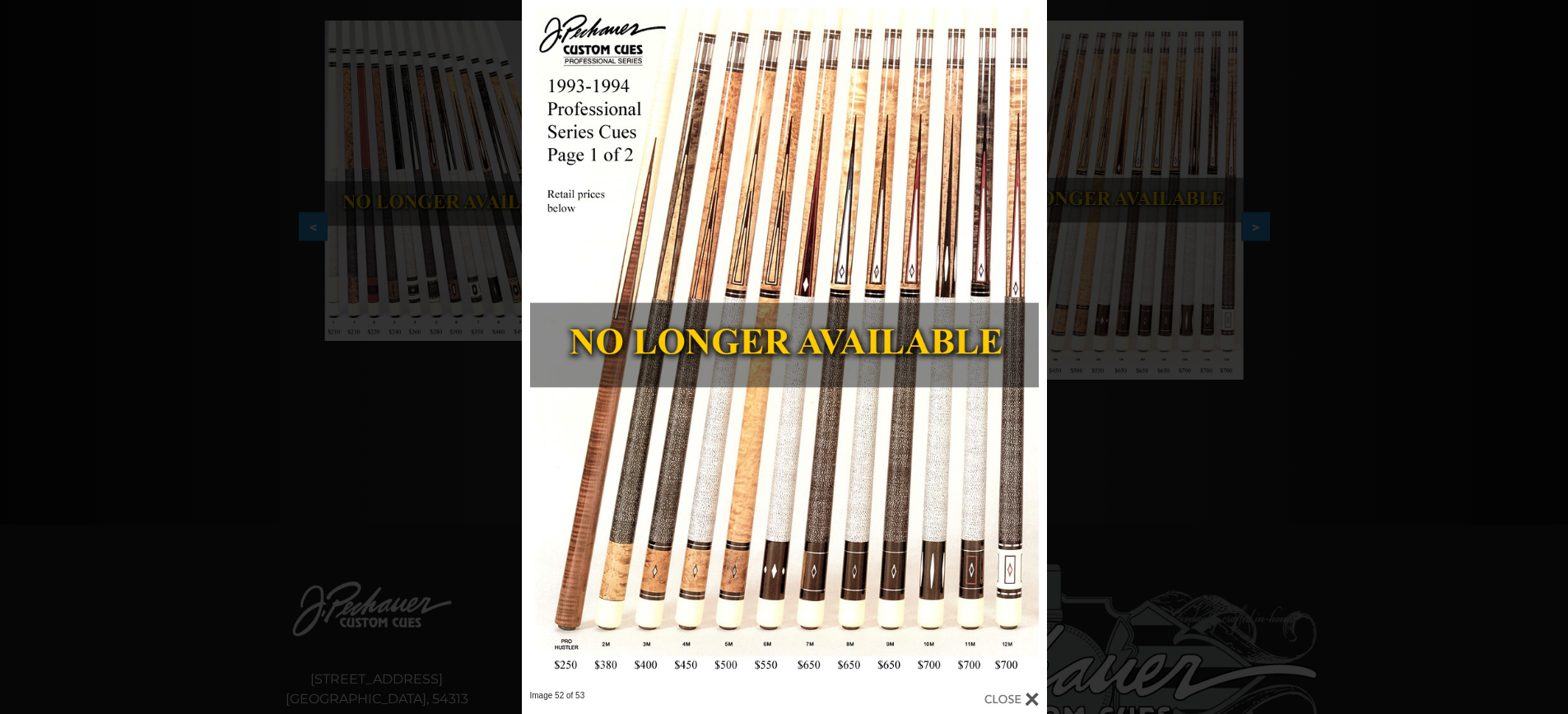
click at [1025, 697] on div at bounding box center [1011, 698] width 54 height 18
